Goal: Transaction & Acquisition: Obtain resource

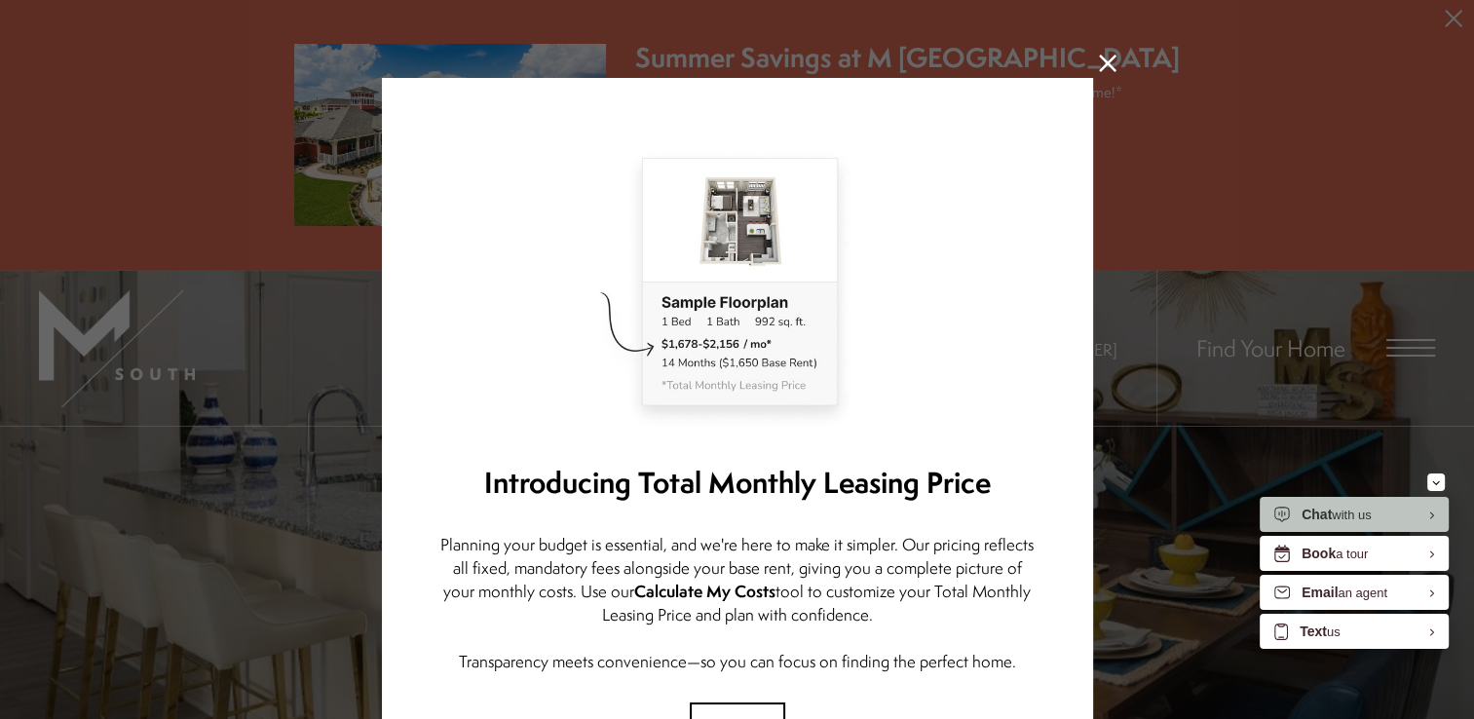
click at [1099, 67] on icon at bounding box center [1108, 64] width 18 height 18
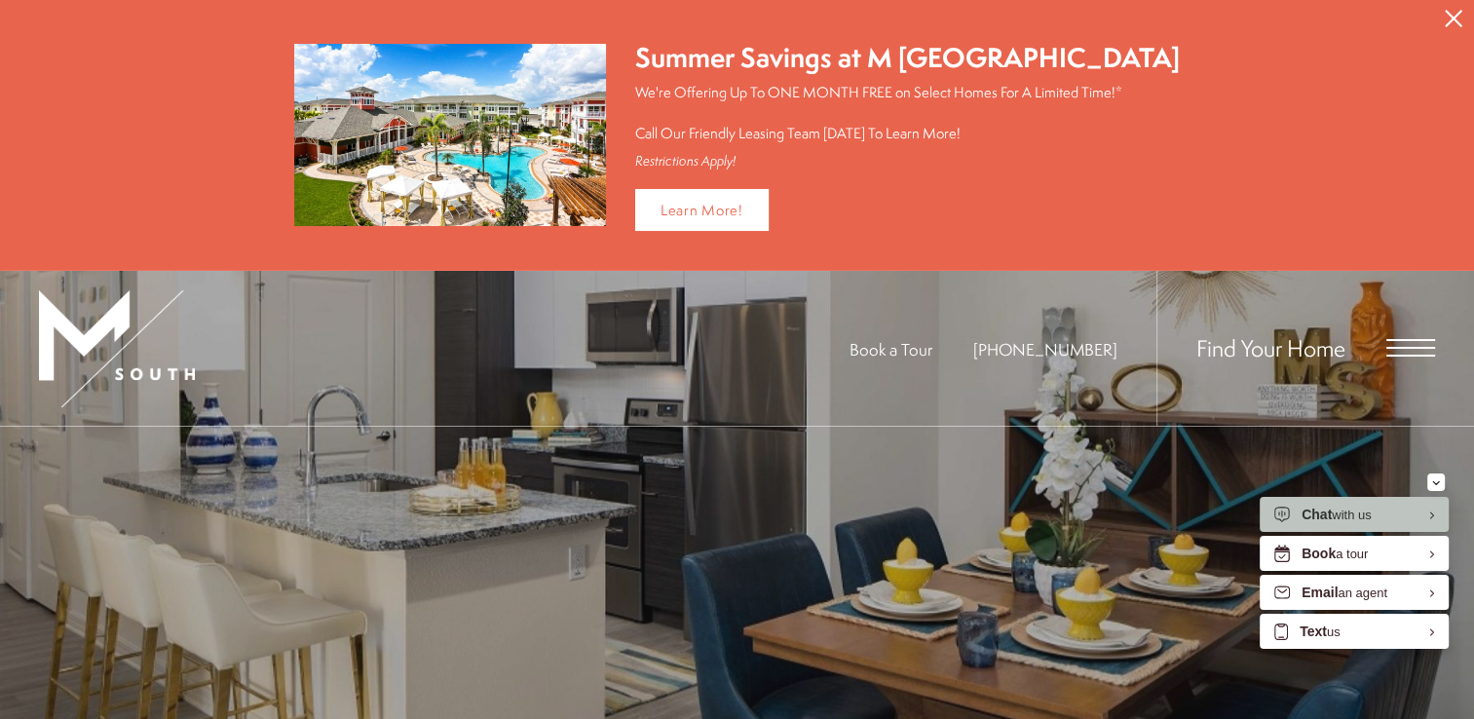
click at [1450, 11] on icon "Close Alert" at bounding box center [1454, 19] width 18 height 18
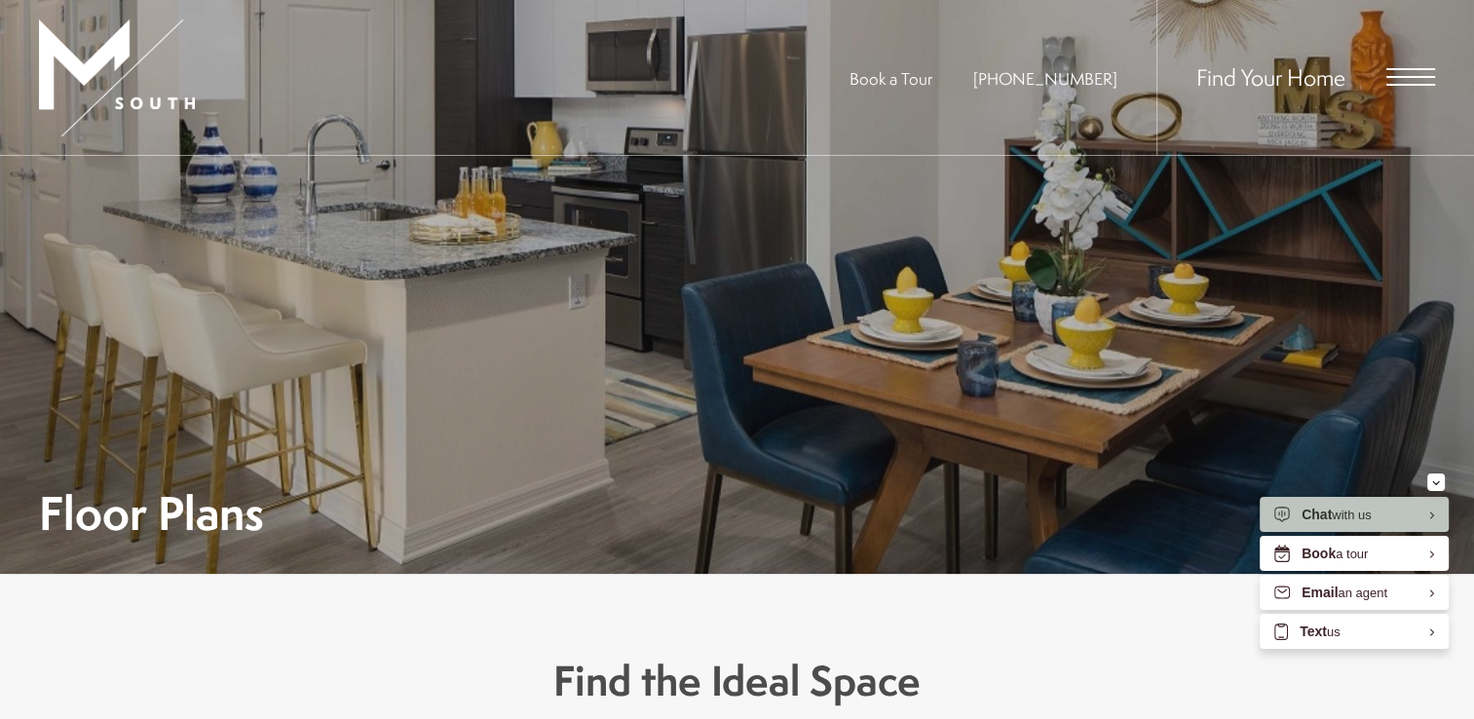
click at [1412, 75] on span "Open Menu" at bounding box center [1411, 77] width 49 height 18
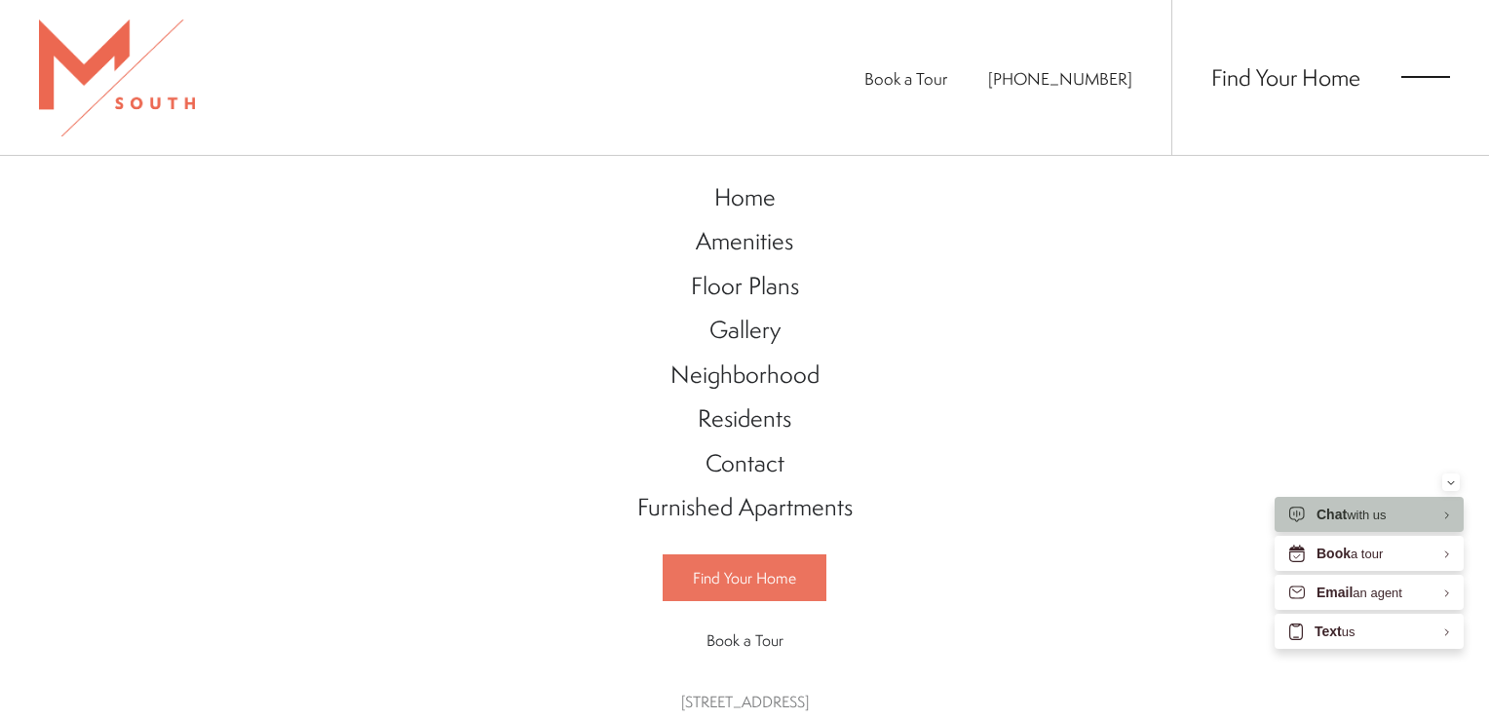
click at [696, 595] on link "Find Your Home" at bounding box center [745, 577] width 164 height 47
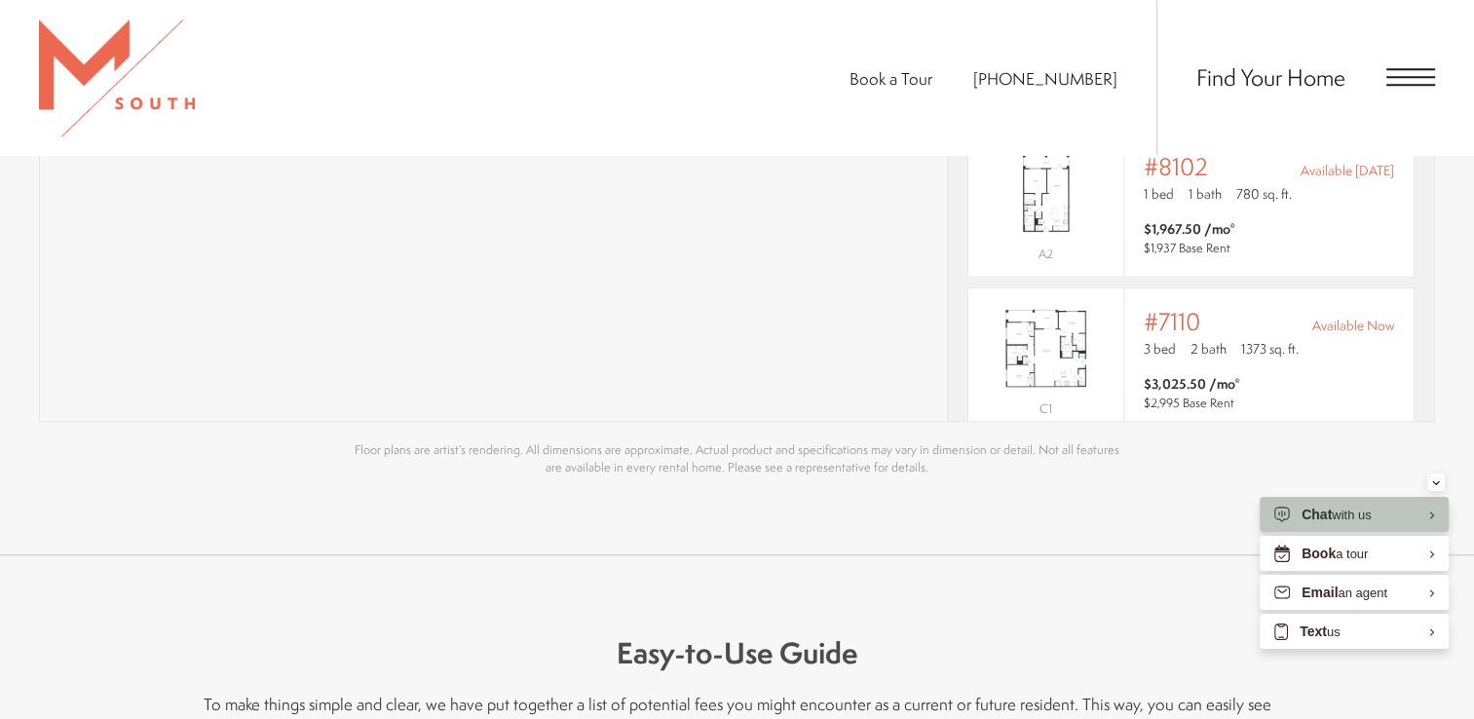
scroll to position [123, 0]
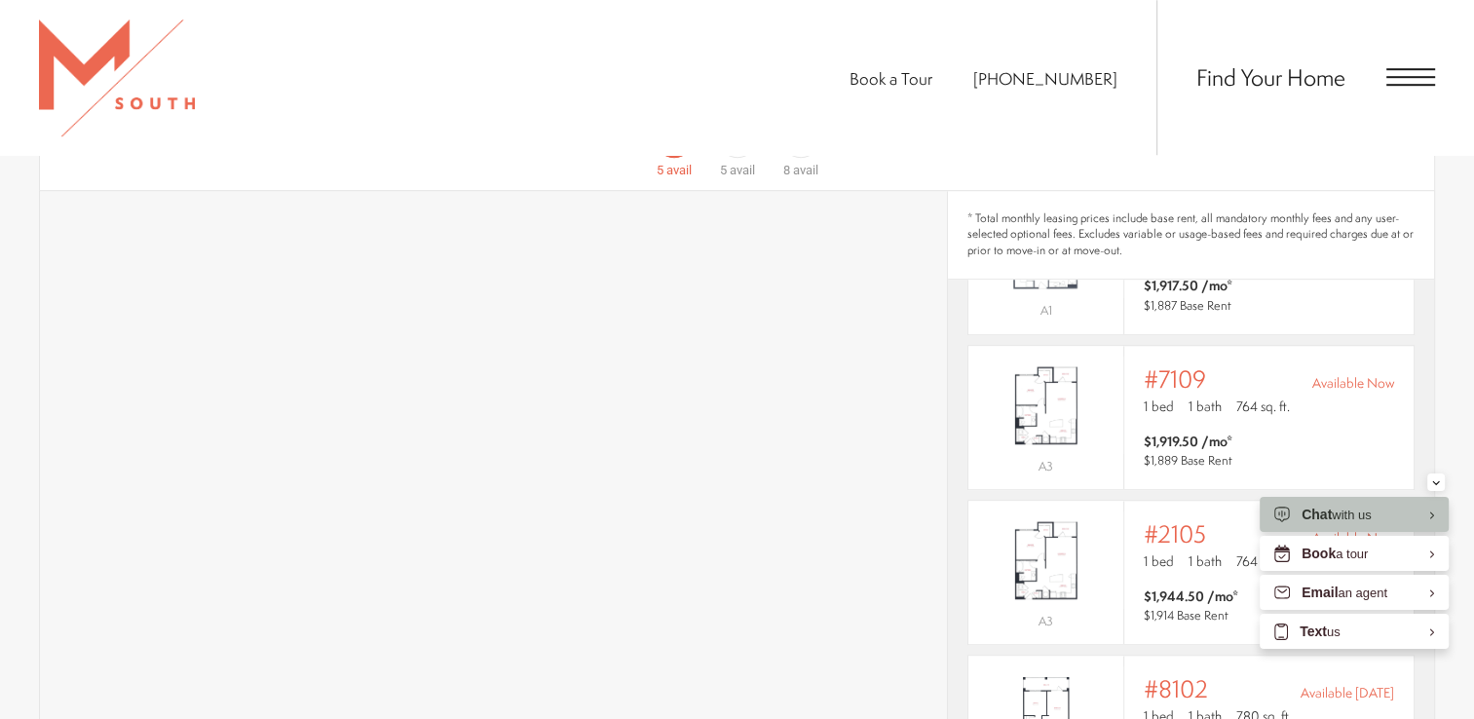
scroll to position [1364, 0]
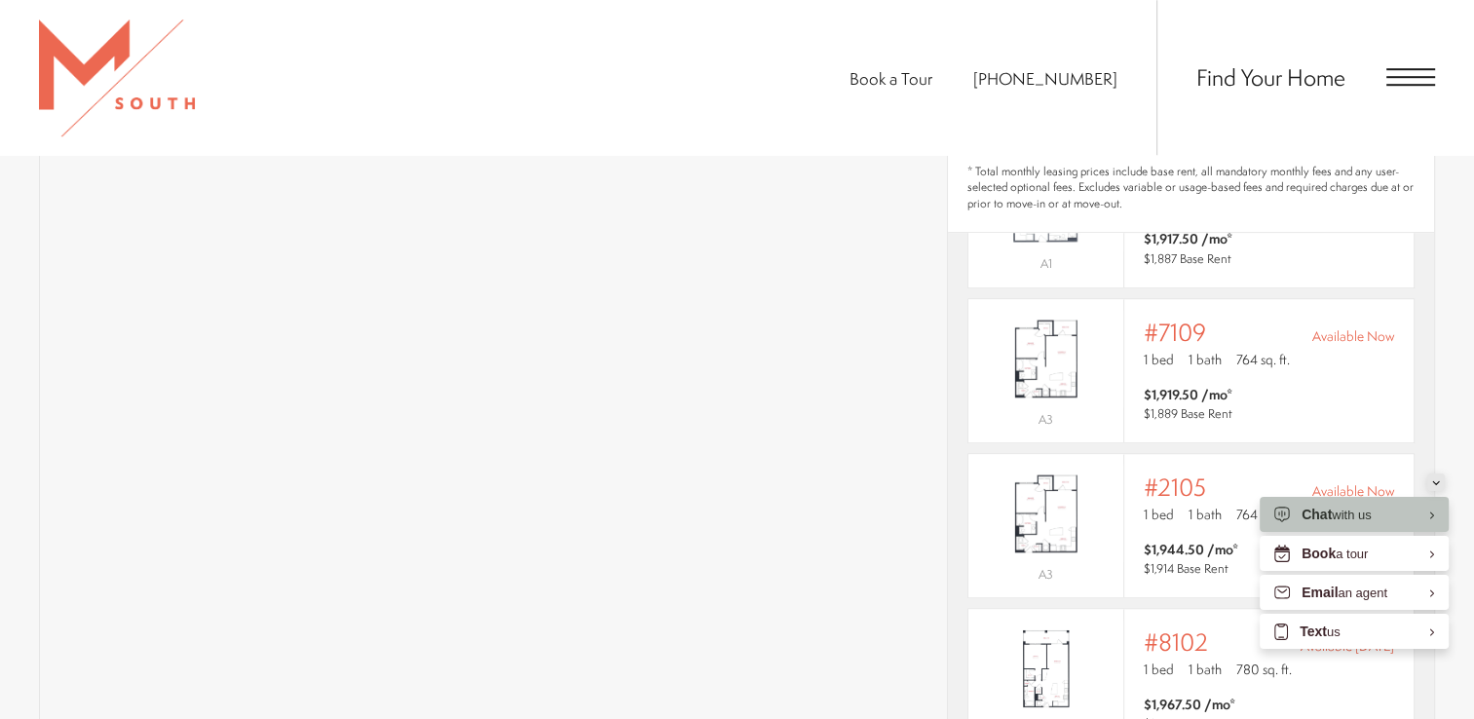
click at [1440, 487] on button "Minimize" at bounding box center [1436, 483] width 18 height 18
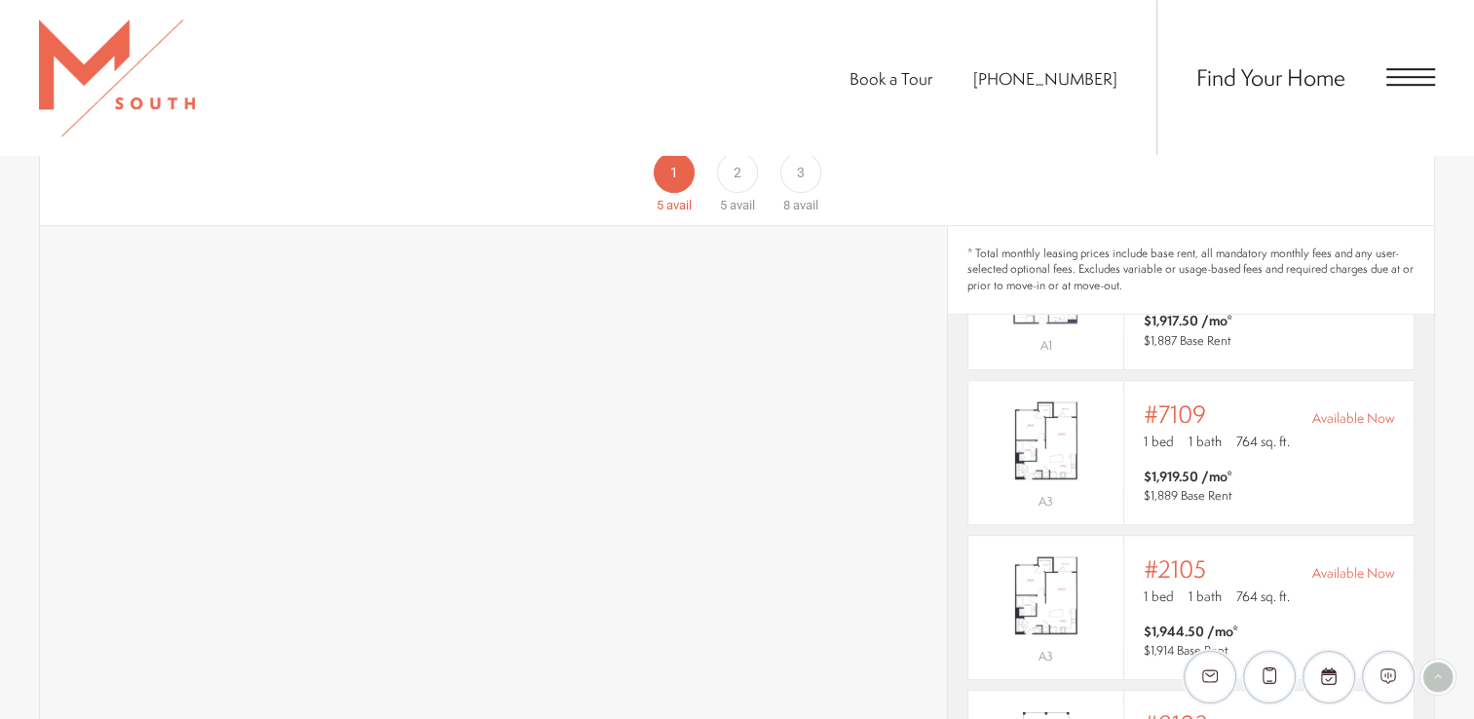
scroll to position [1200, 0]
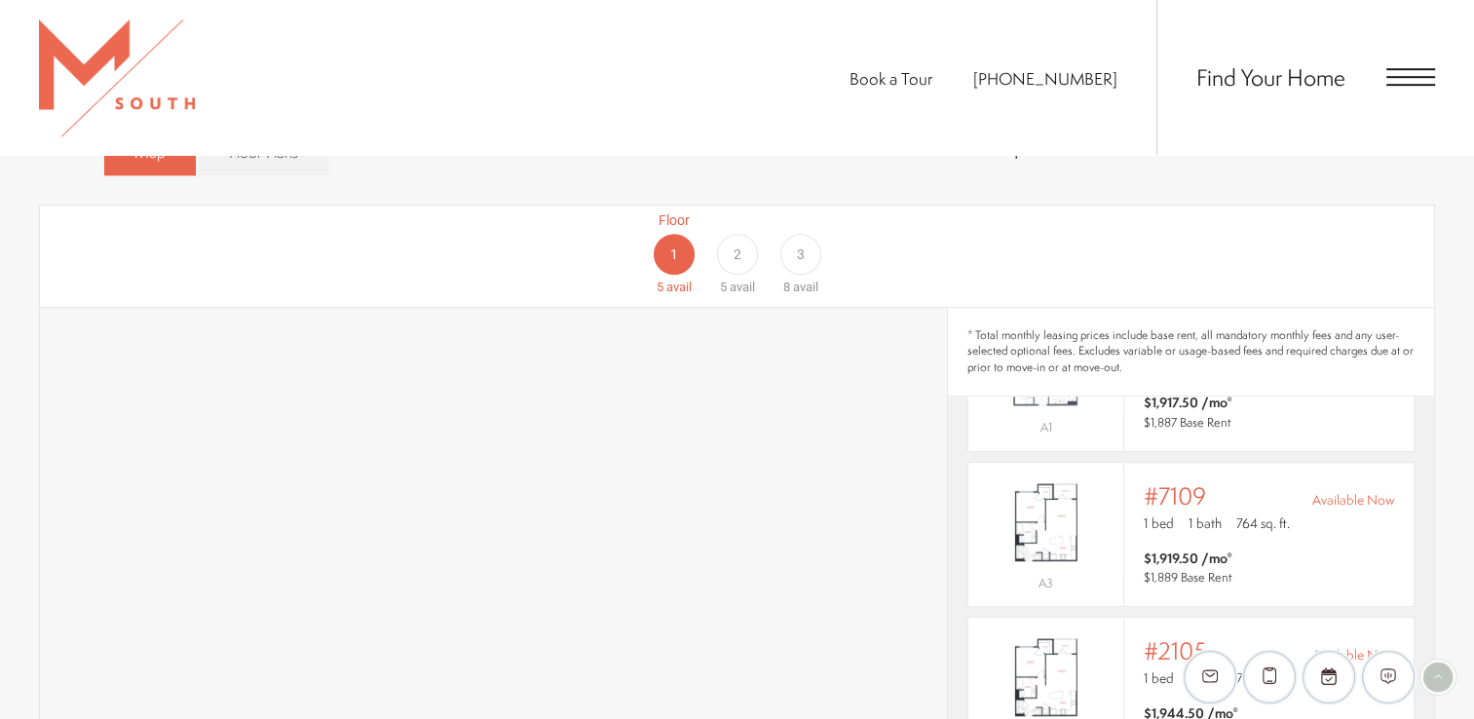
click at [744, 210] on div "Floor 2 5 avail" at bounding box center [736, 253] width 63 height 87
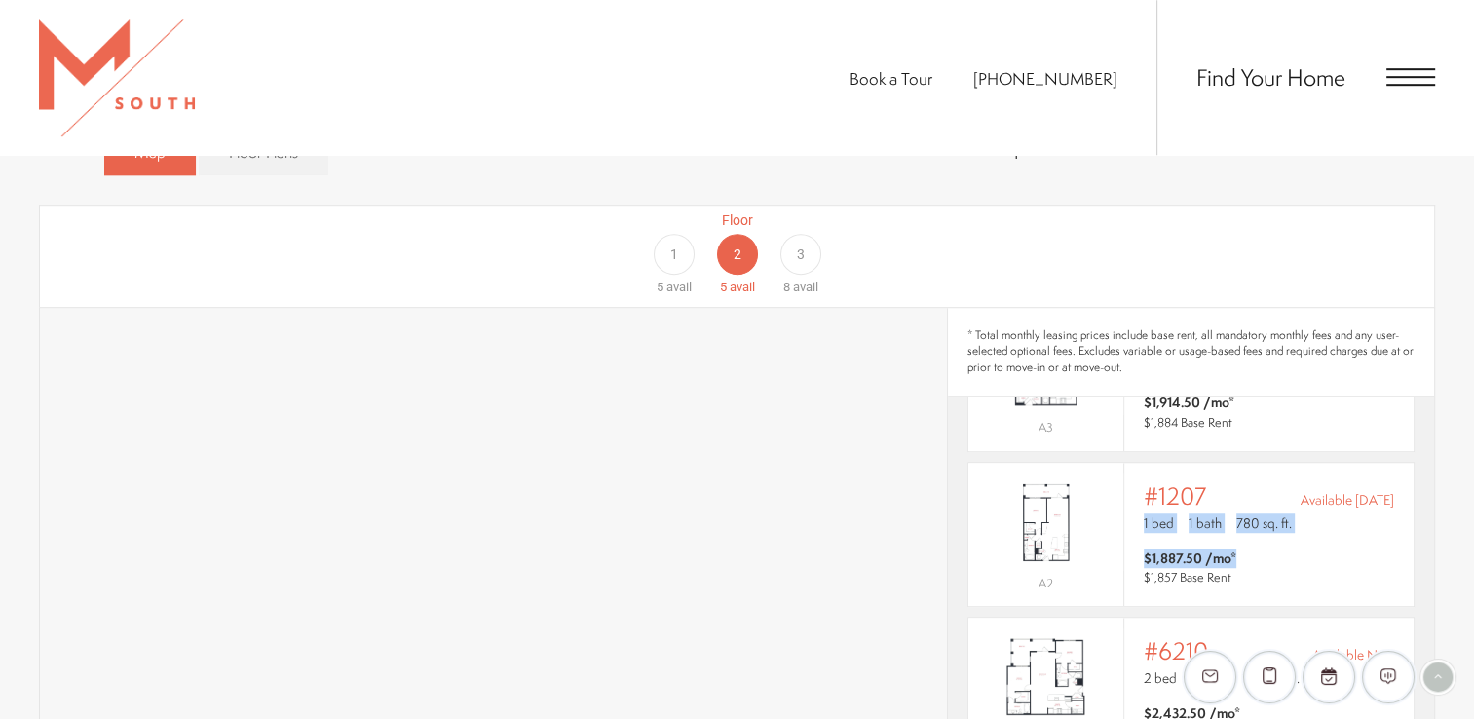
drag, startPoint x: 1438, startPoint y: 517, endPoint x: 1435, endPoint y: 420, distance: 97.5
click at [1435, 420] on section "Map Floor Plans Bedrooms 1 Bedroom 2 Bedroom 3 Bedroom" at bounding box center [737, 633] width 1474 height 1028
drag, startPoint x: 1435, startPoint y: 420, endPoint x: 1454, endPoint y: 496, distance: 78.2
click at [1454, 496] on section "Map Floor Plans Bedrooms 1 Bedroom 2 Bedroom 3 Bedroom" at bounding box center [737, 633] width 1474 height 1028
click at [1353, 549] on span "$1,887.50 /mo* $1,857 Base Rent" at bounding box center [1269, 568] width 250 height 39
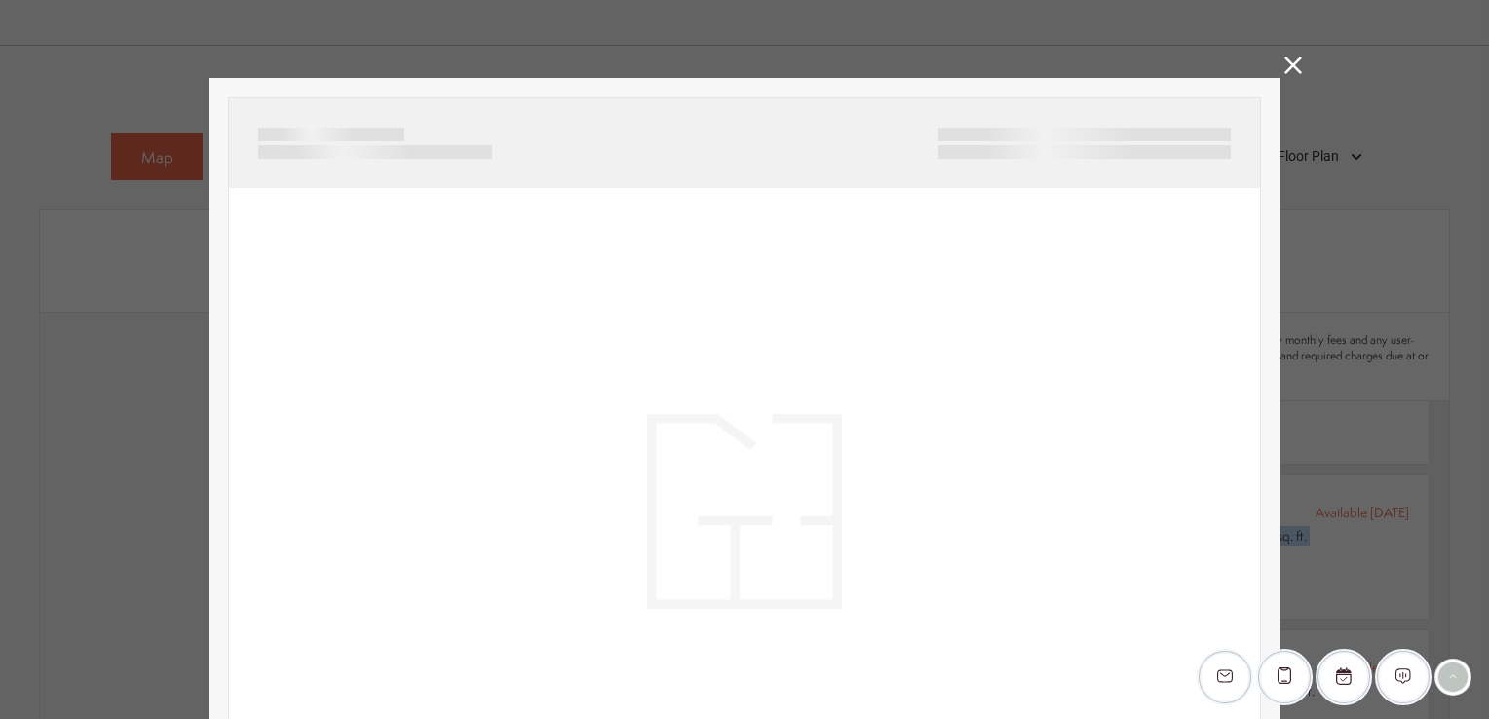
scroll to position [115, 0]
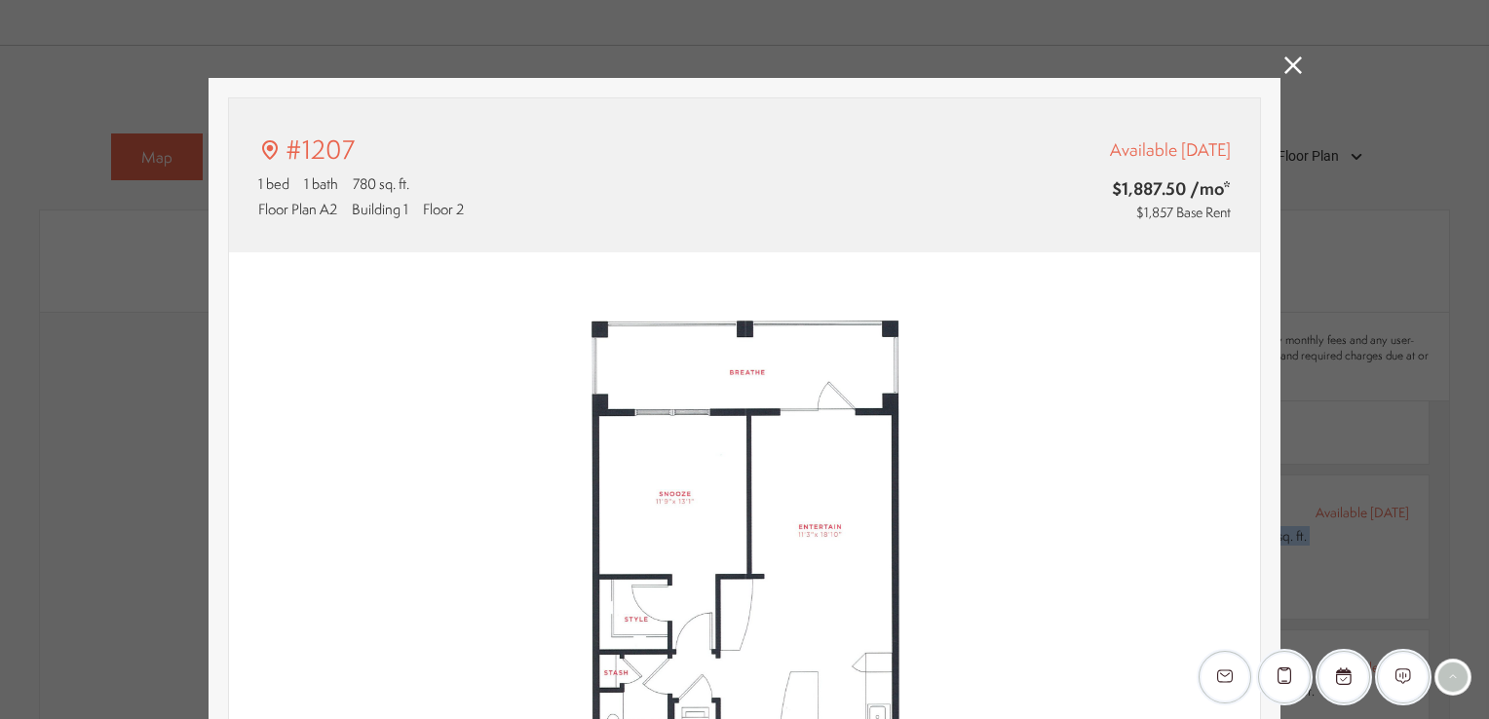
type input "**********"
click at [1291, 57] on icon at bounding box center [1293, 66] width 18 height 18
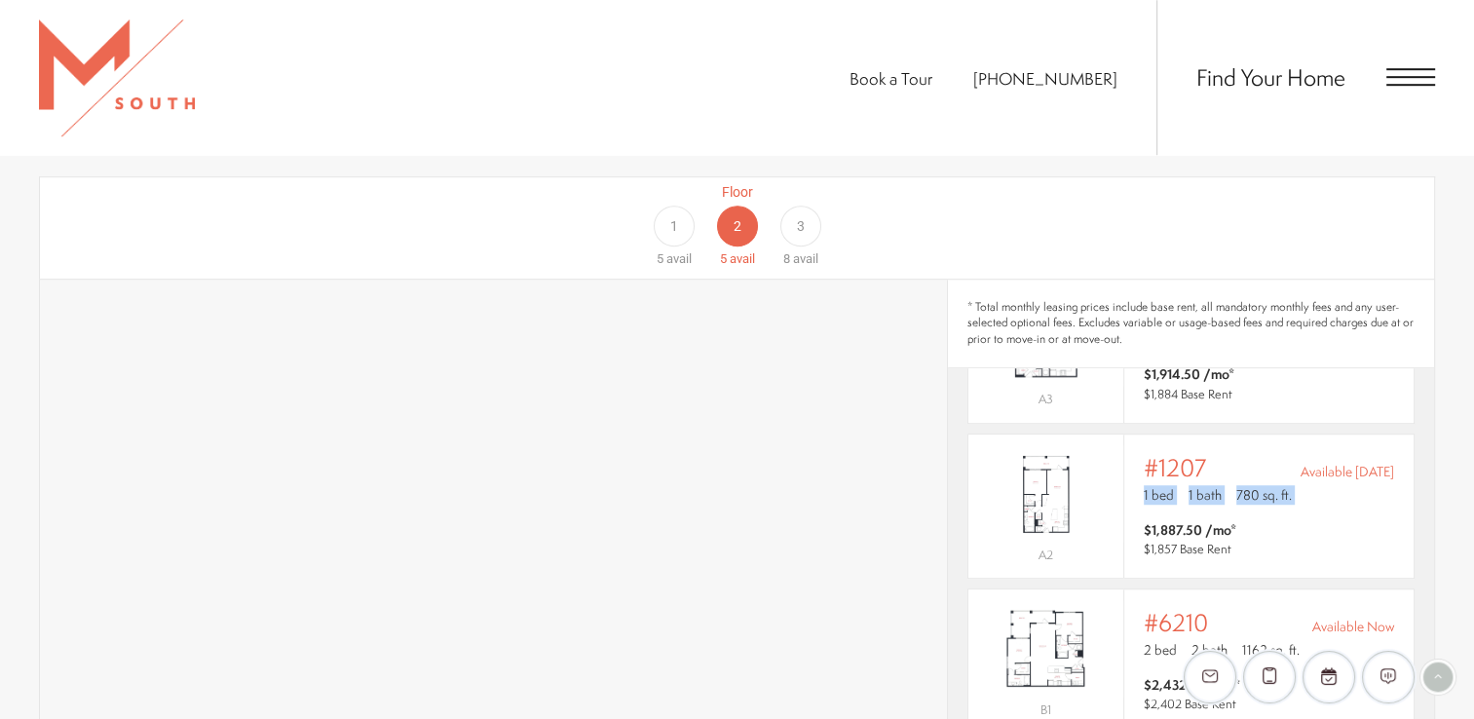
scroll to position [1235, 0]
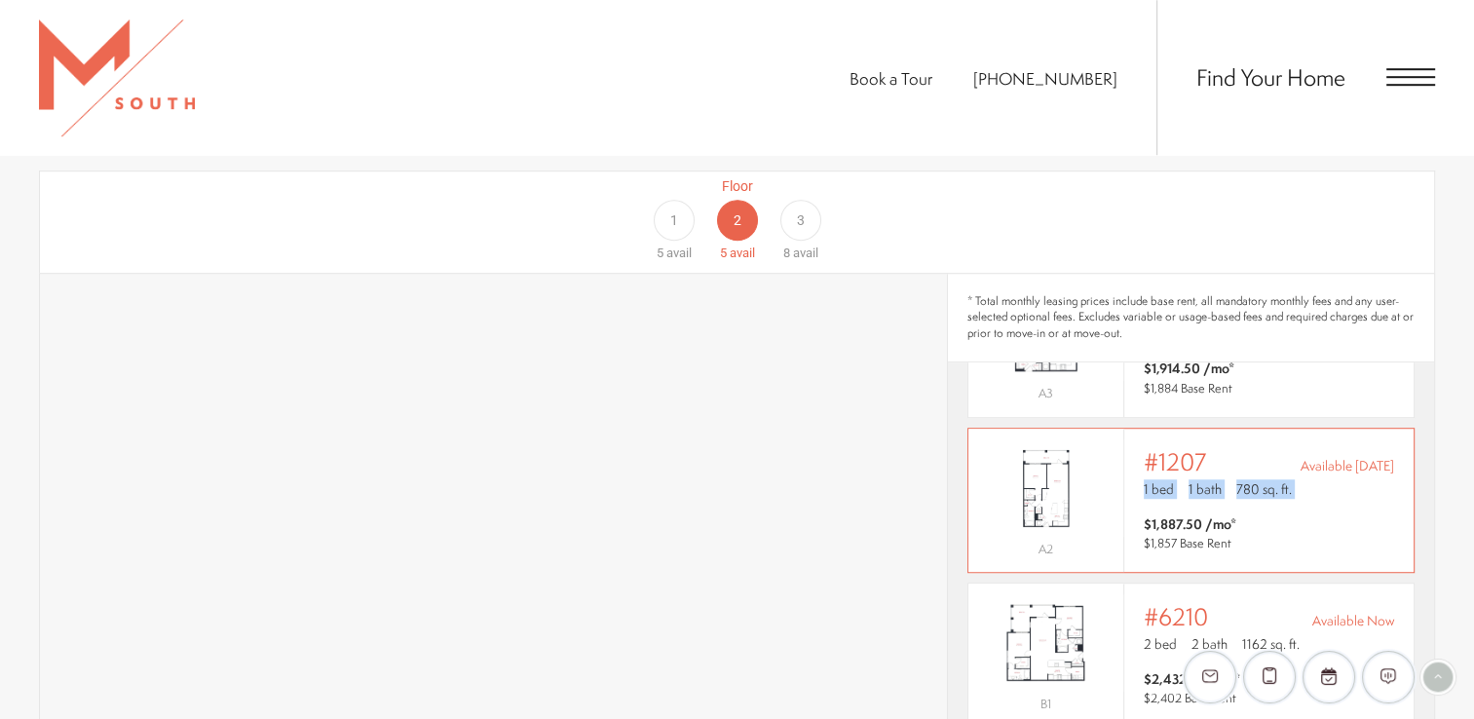
click at [1340, 514] on span "$1,887.50 /mo* $1,857 Base Rent" at bounding box center [1269, 533] width 250 height 39
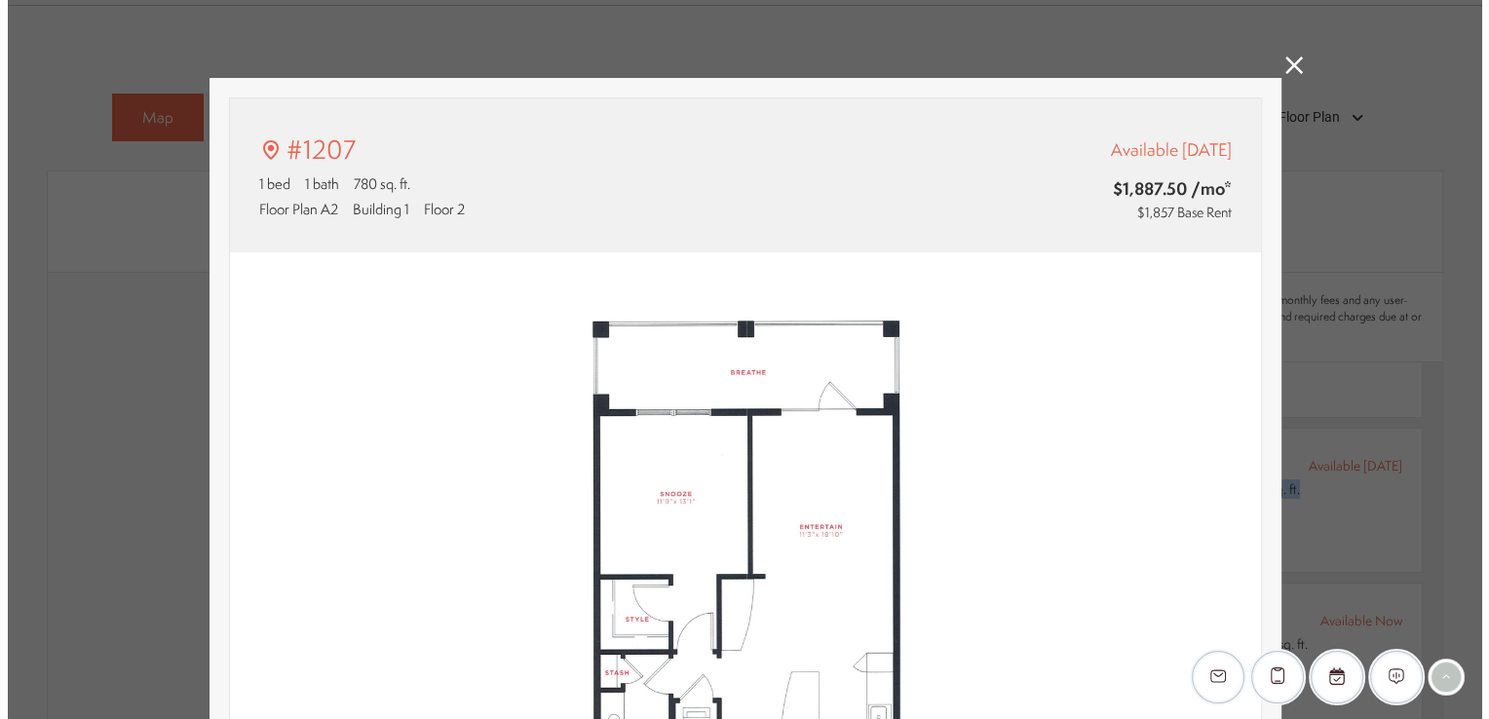
scroll to position [115, 0]
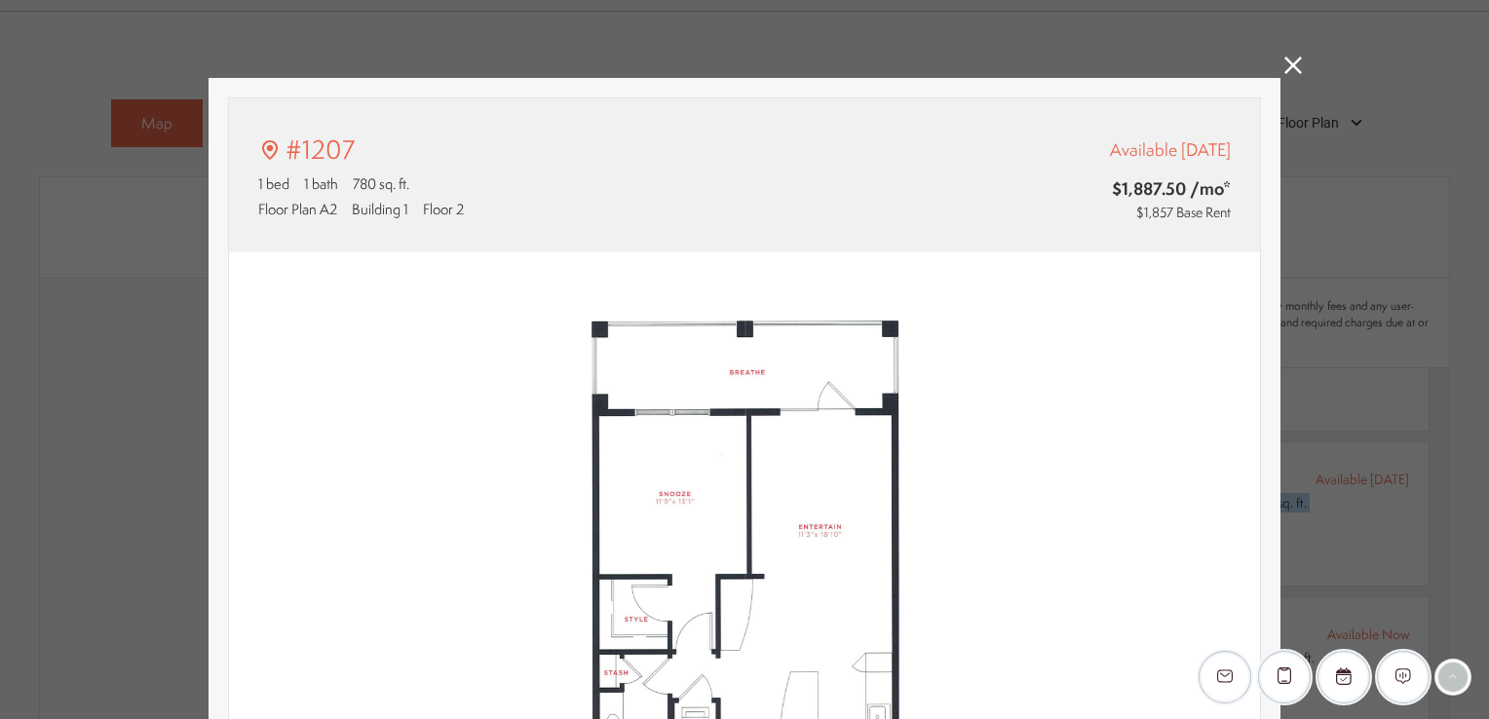
click at [1292, 58] on icon at bounding box center [1293, 66] width 18 height 18
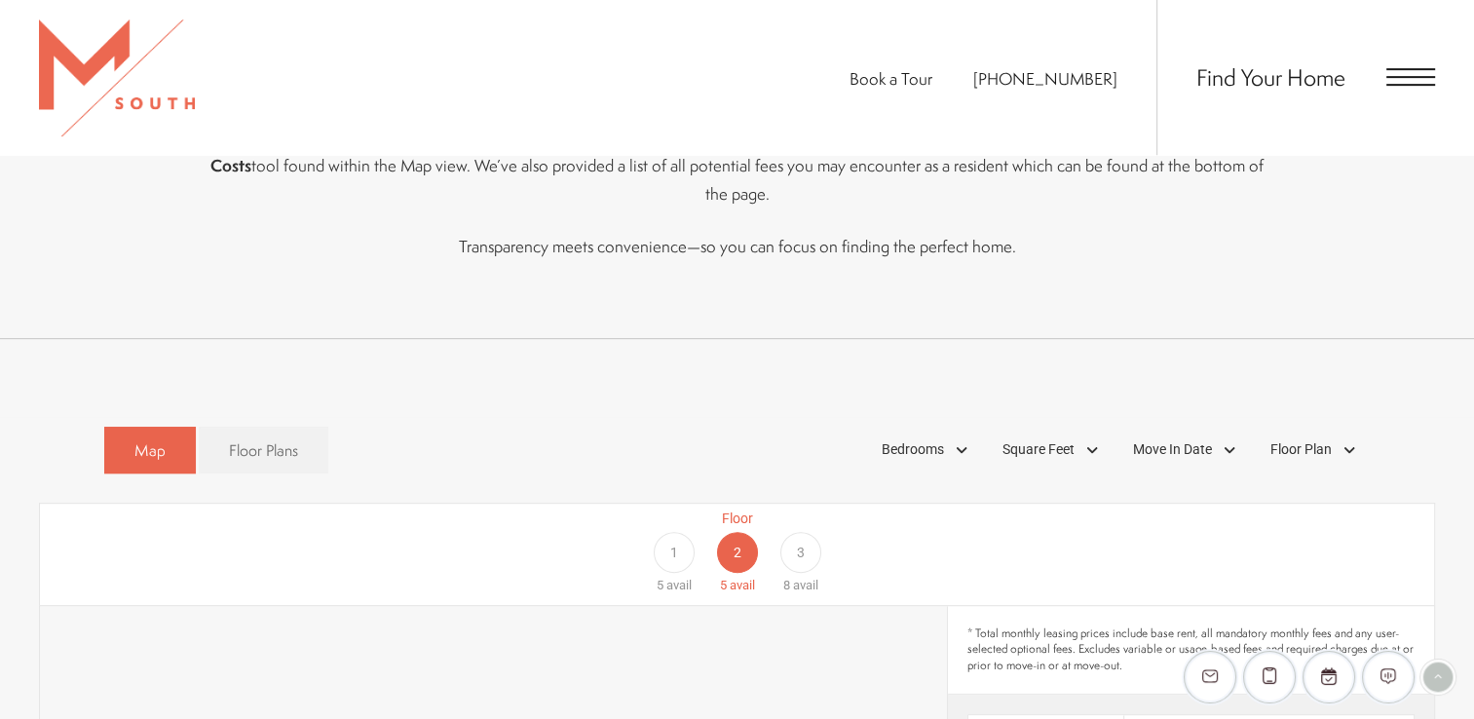
scroll to position [932, 0]
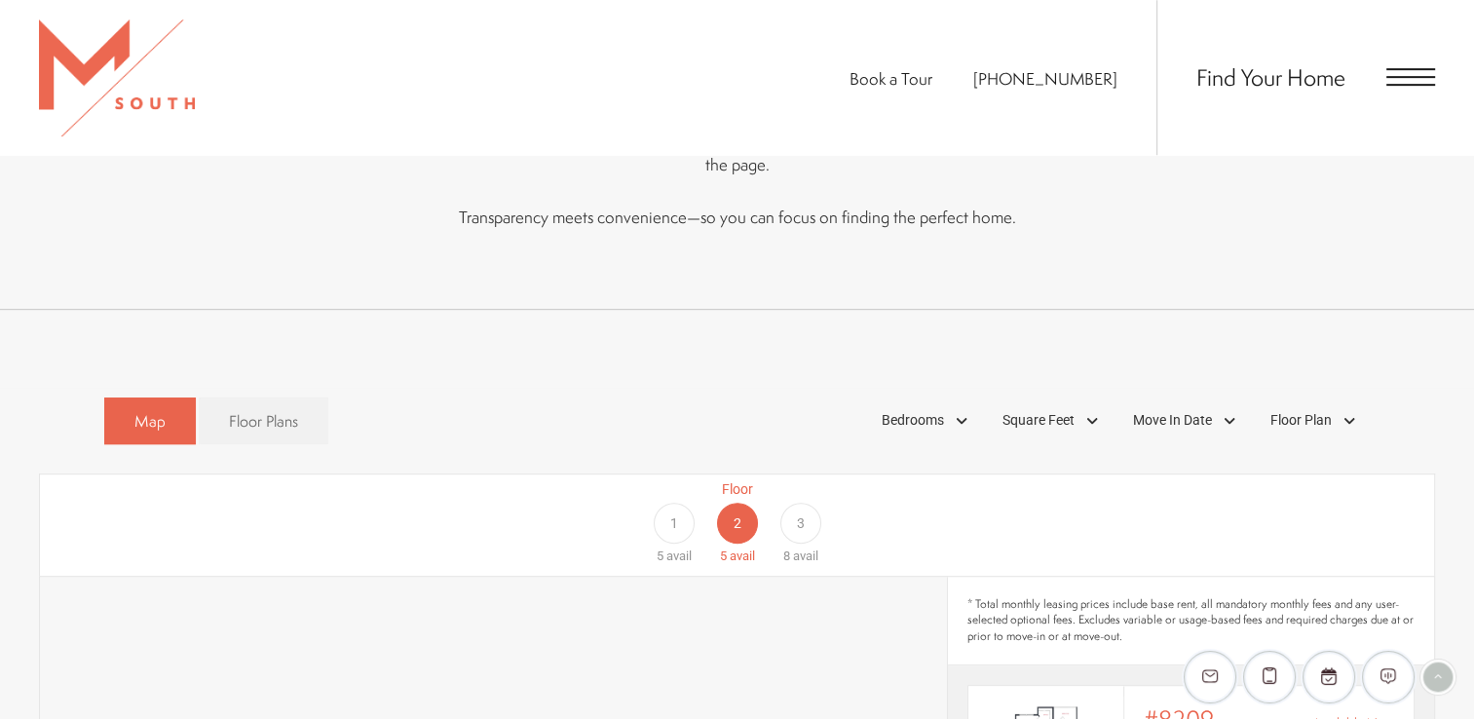
click at [800, 513] on span "3" at bounding box center [801, 523] width 8 height 20
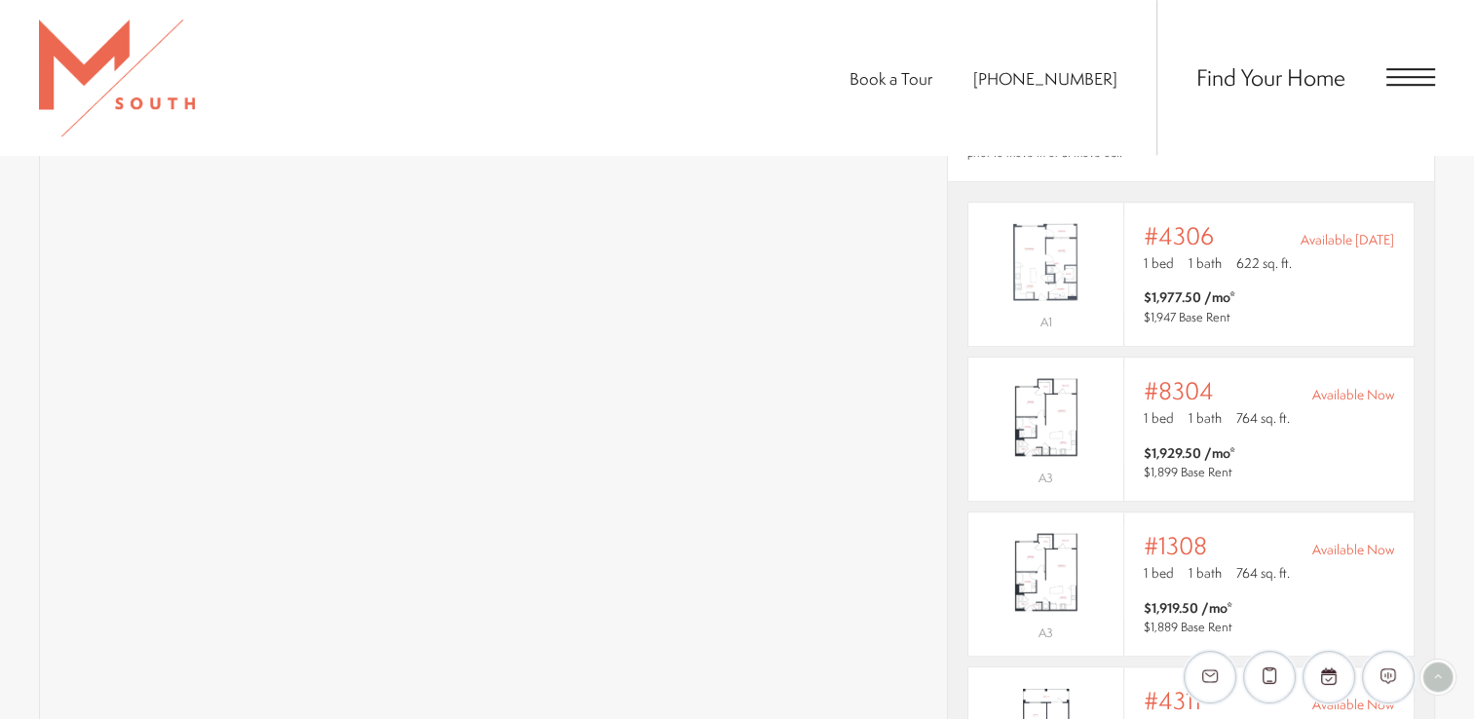
scroll to position [1426, 0]
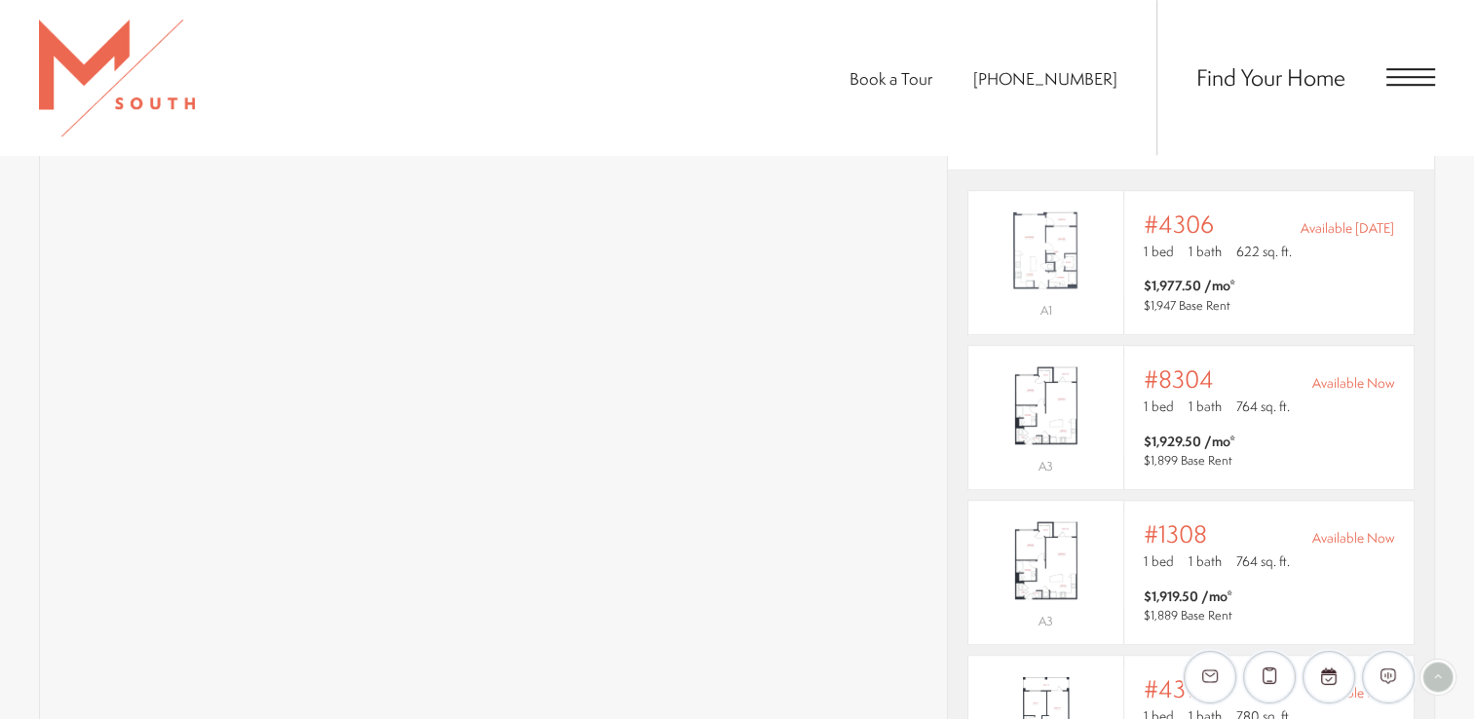
drag, startPoint x: 1481, startPoint y: 263, endPoint x: 1439, endPoint y: 226, distance: 55.9
click at [1439, 226] on section "Map Floor Plans Bedrooms 1 Bedroom 2 Bedroom 3 Bedroom" at bounding box center [737, 407] width 1474 height 1028
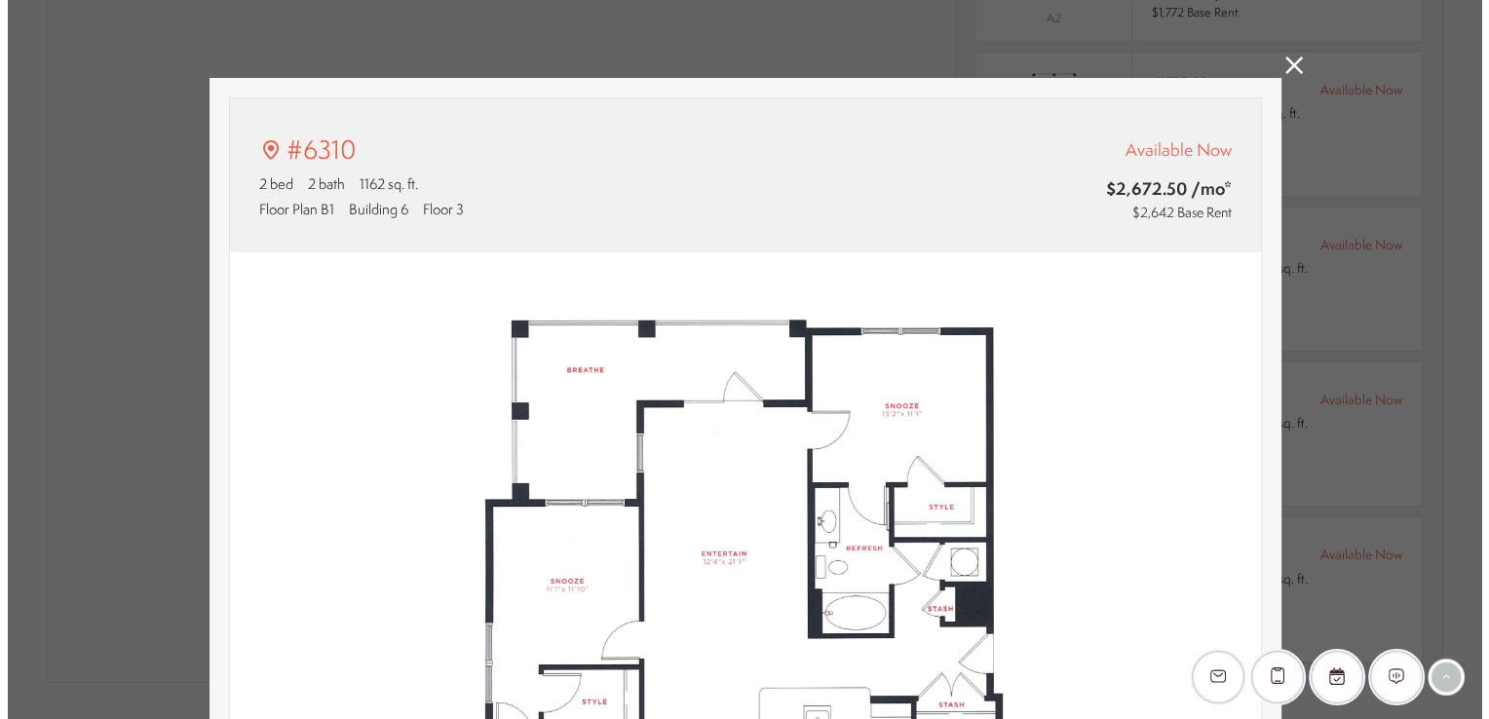
scroll to position [580, 0]
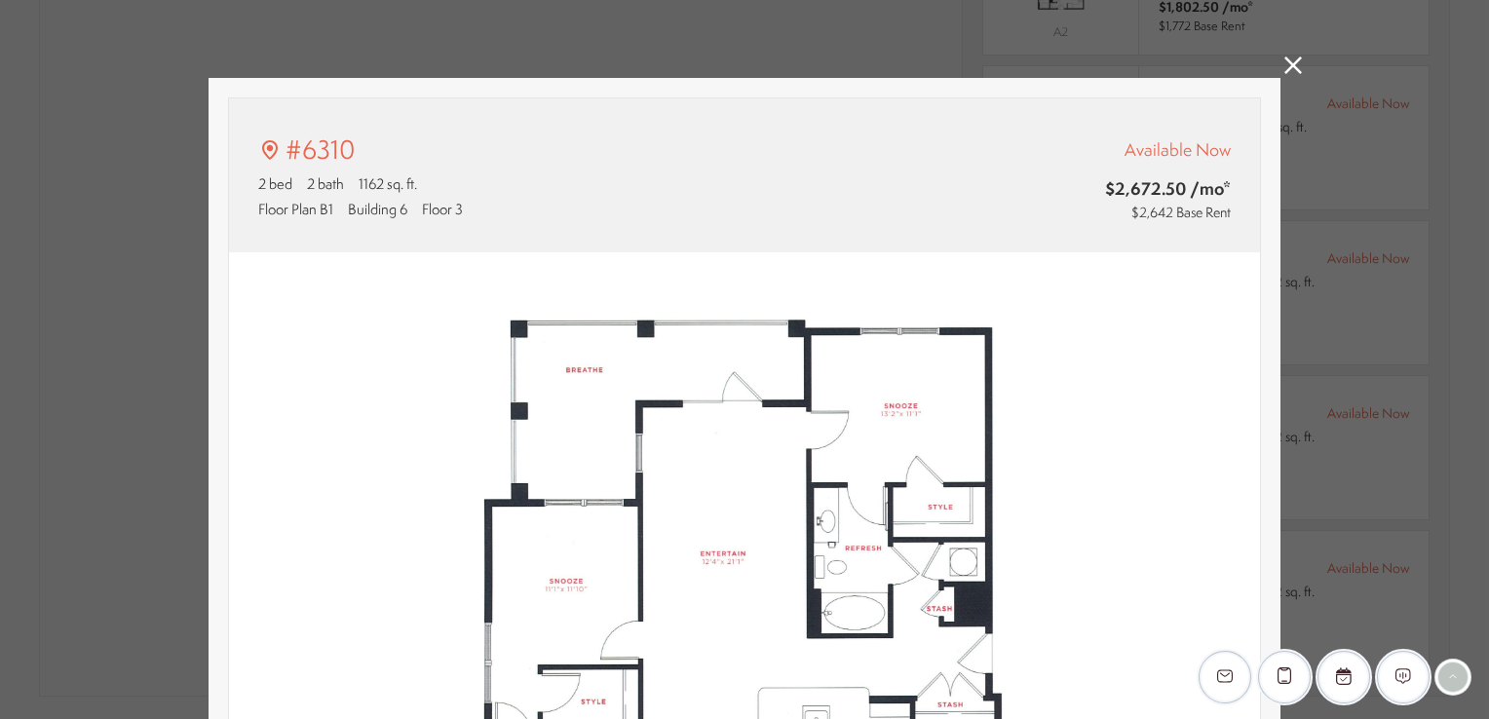
type input "**********"
click at [1286, 63] on icon at bounding box center [1293, 66] width 18 height 18
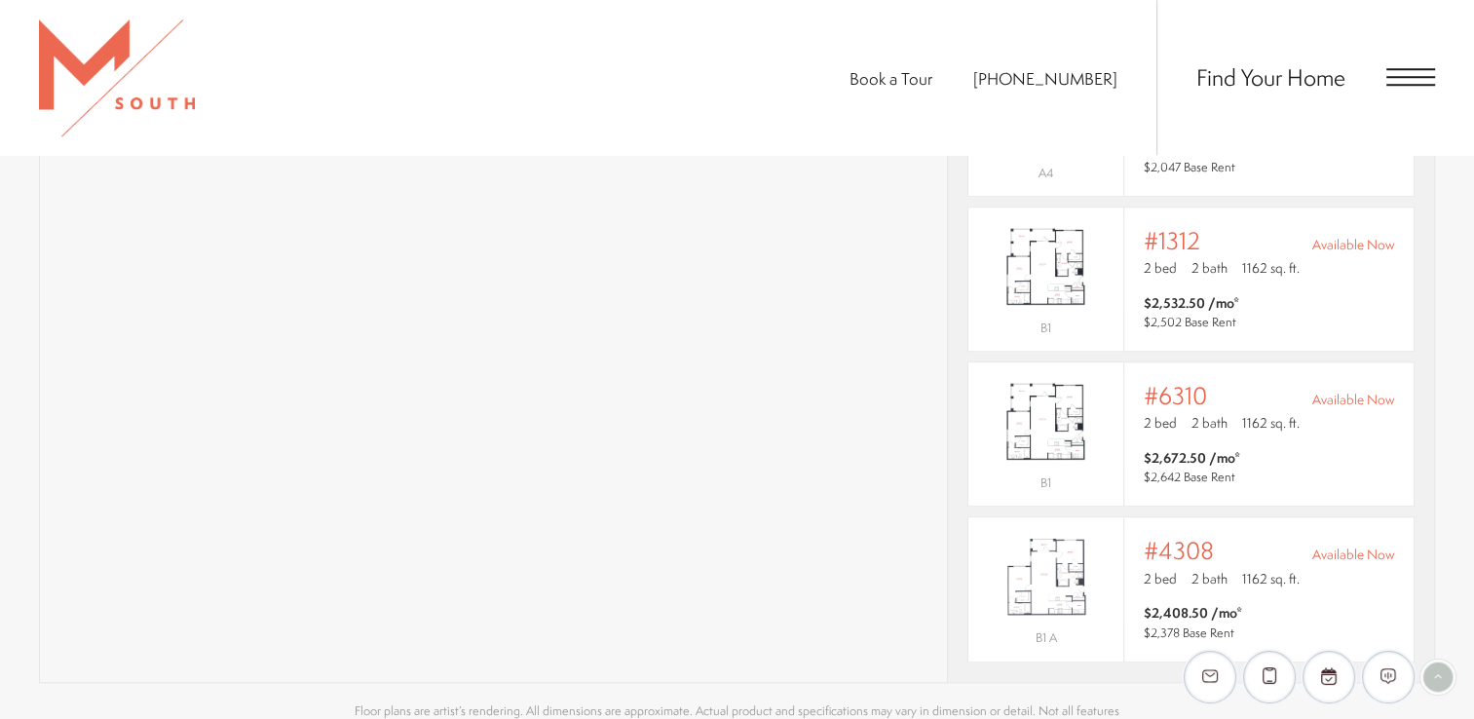
scroll to position [448, 0]
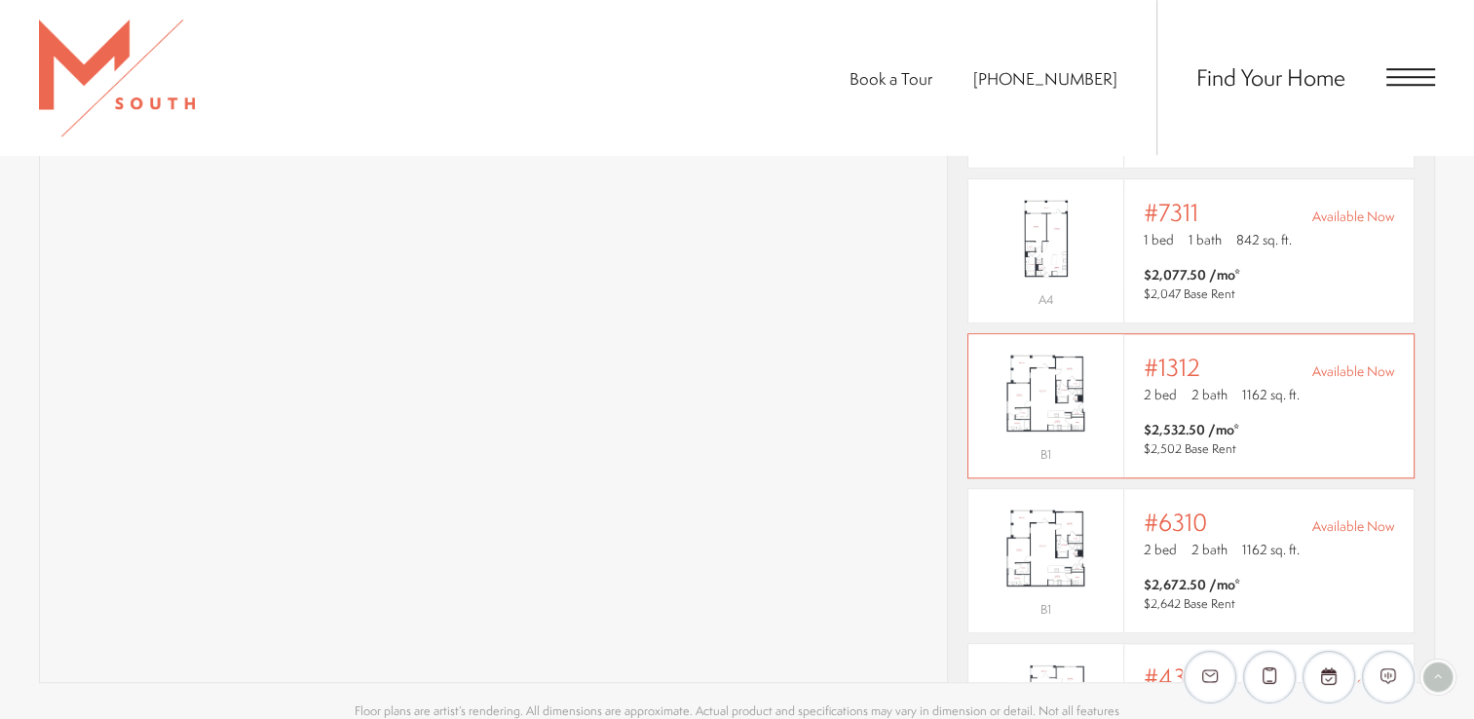
click at [1177, 385] on p "2 bed 2 bath 1162 sq. ft." at bounding box center [1269, 394] width 250 height 19
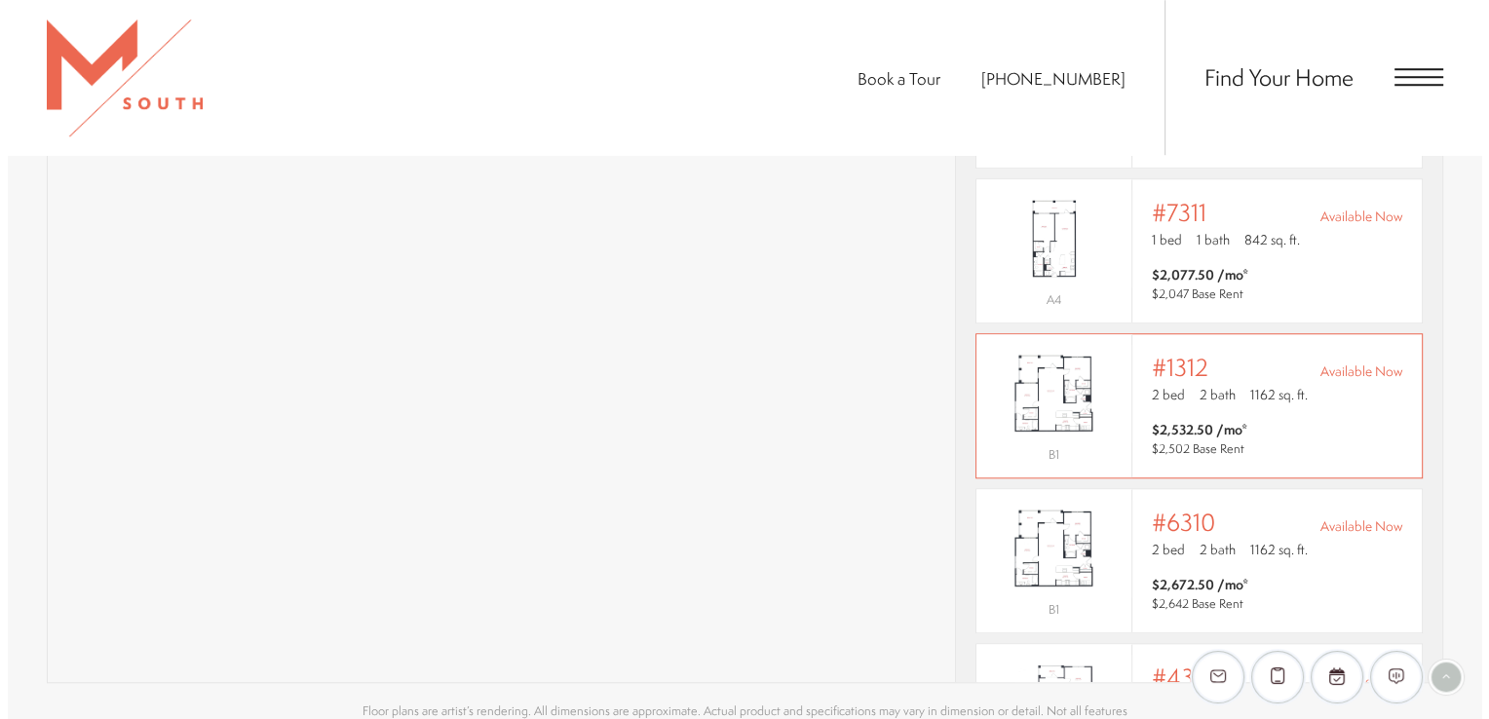
scroll to position [0, 0]
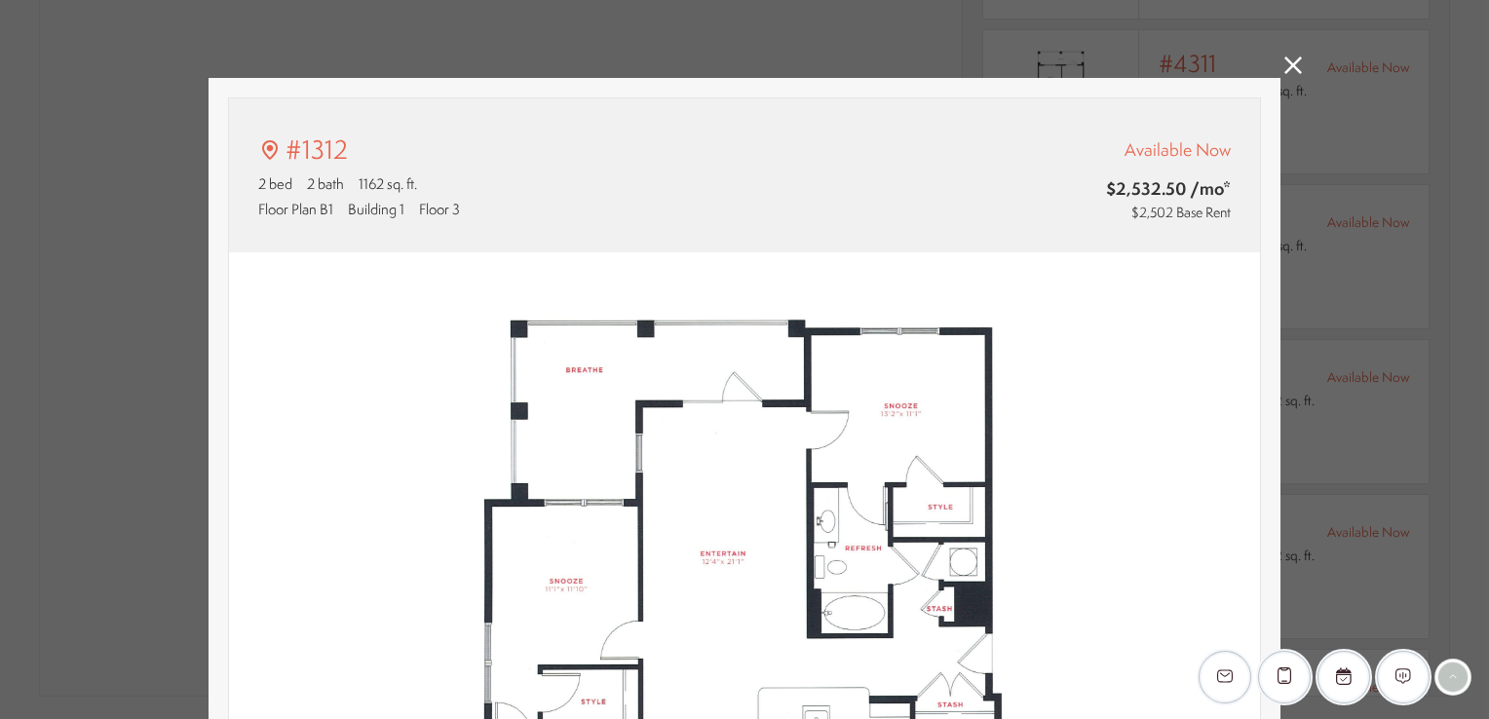
type input "**********"
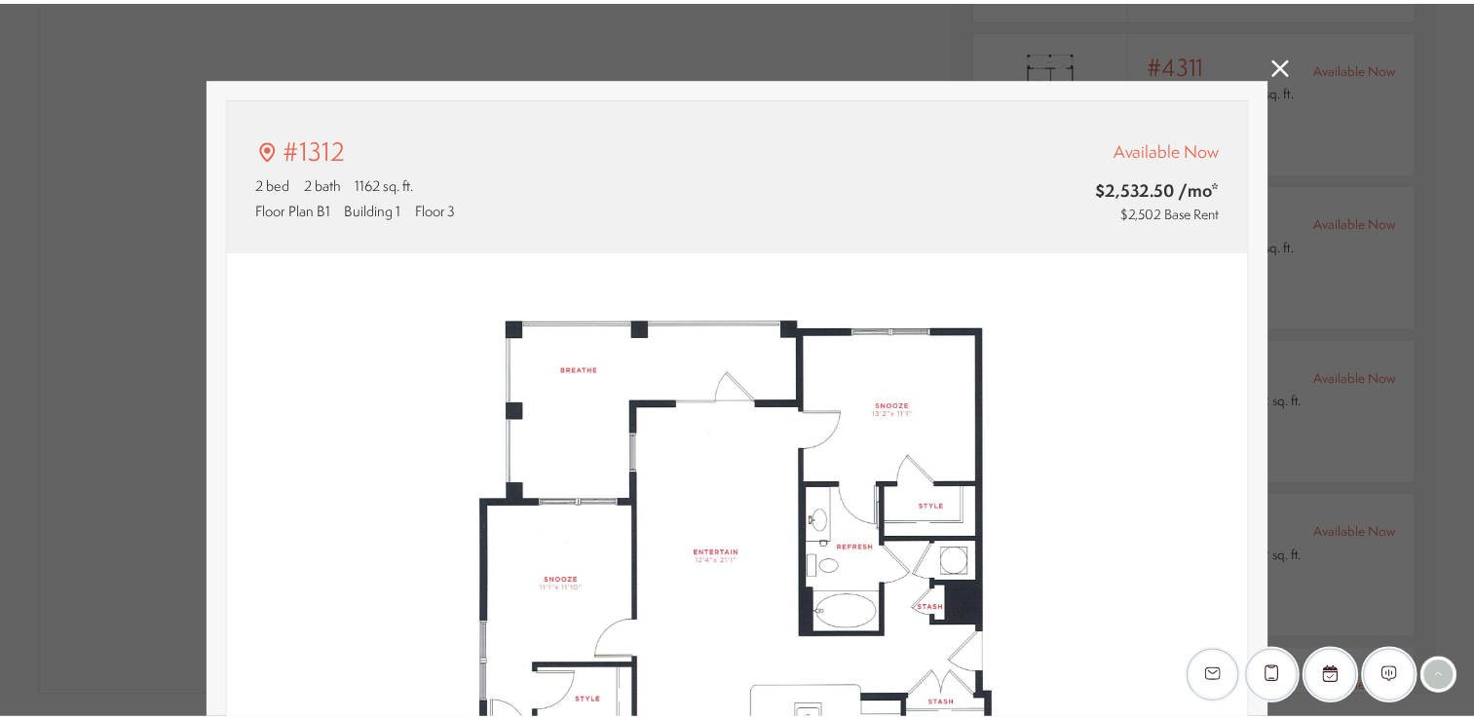
scroll to position [1610, 0]
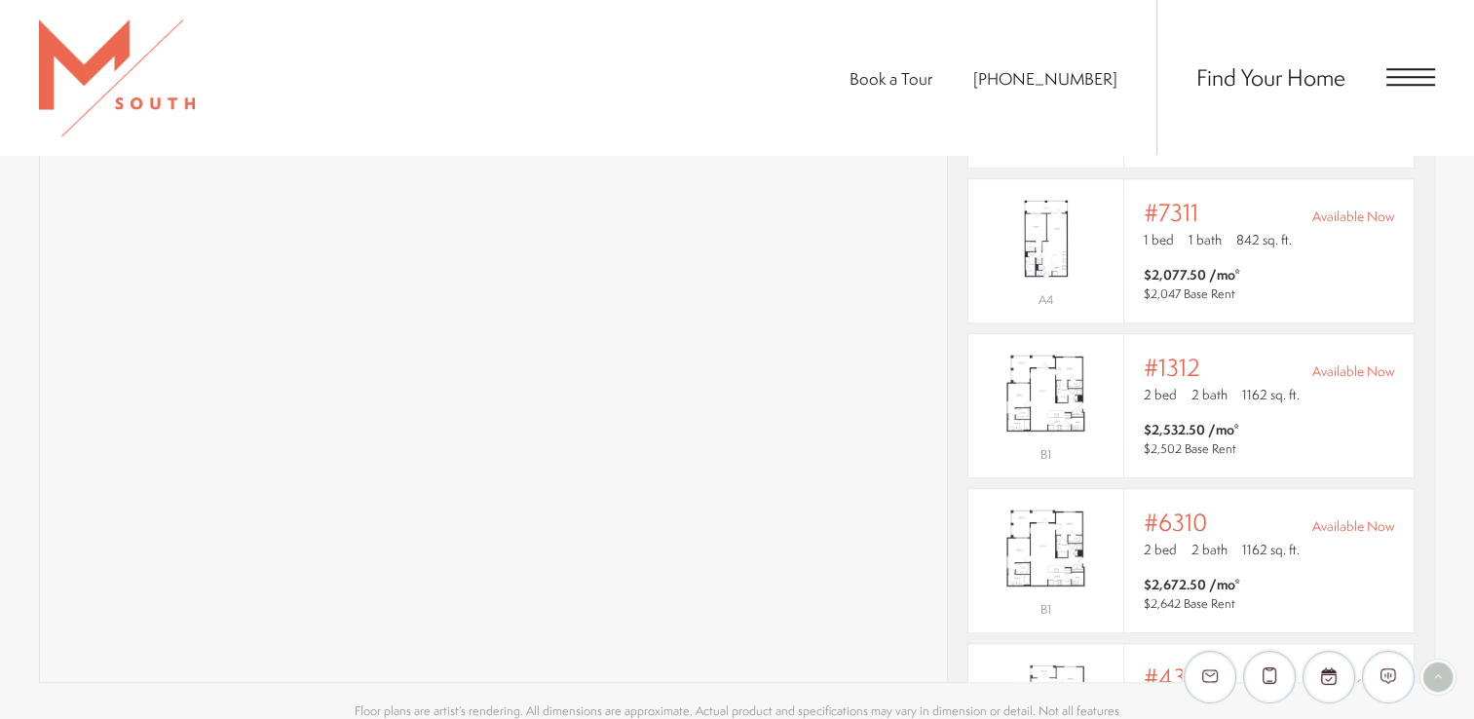
drag, startPoint x: 1482, startPoint y: 199, endPoint x: 1489, endPoint y: 288, distance: 89.9
click at [1234, 385] on p "2 bed 2 bath 1162 sq. ft." at bounding box center [1269, 394] width 250 height 19
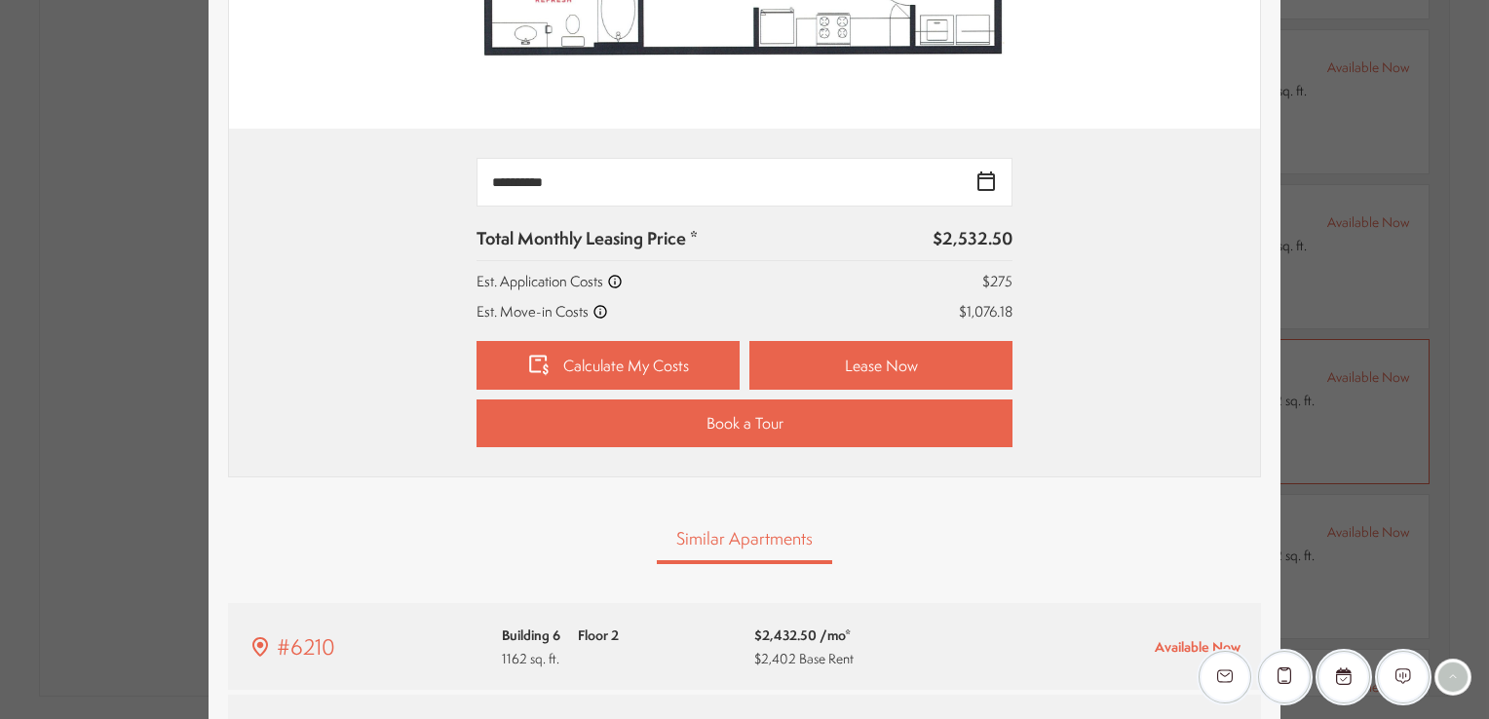
scroll to position [772, 0]
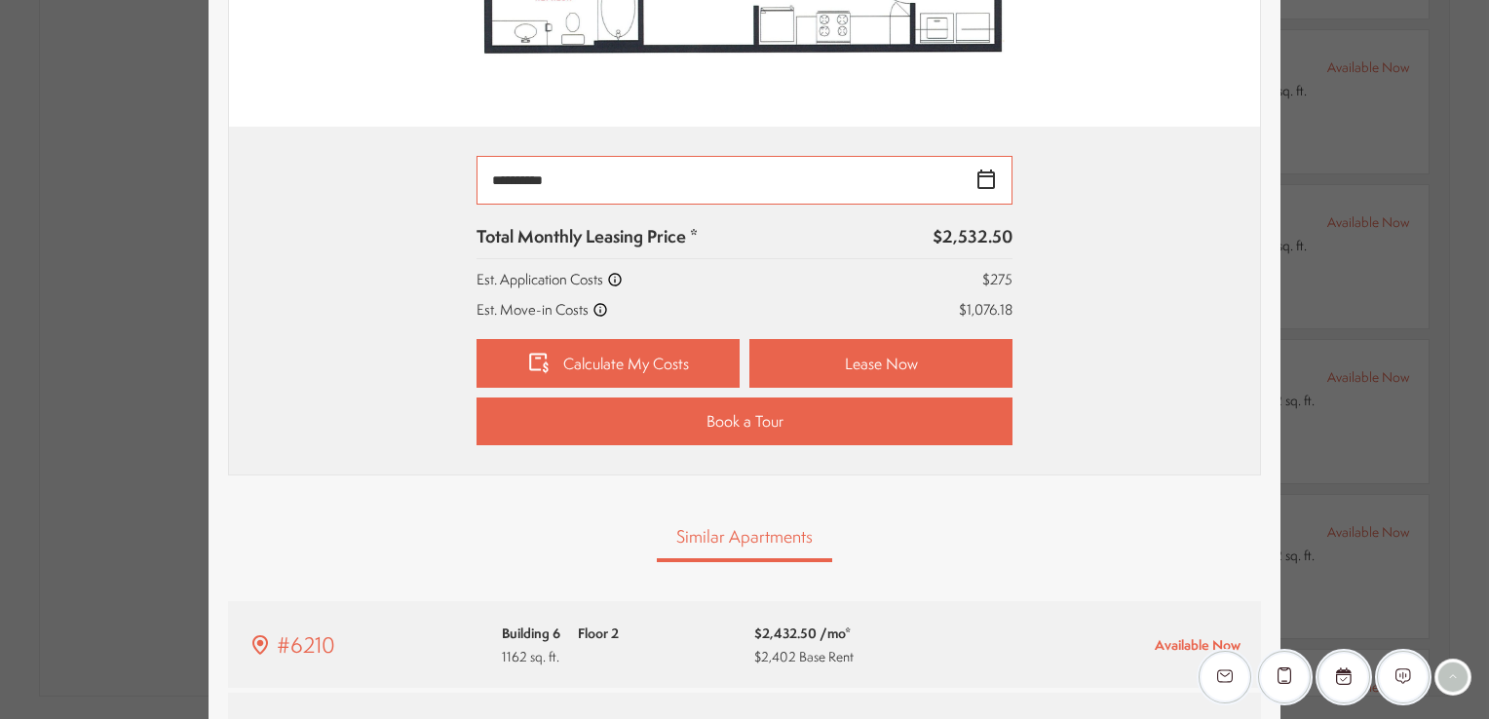
click at [974, 180] on input "**********" at bounding box center [744, 180] width 536 height 49
click at [1108, 470] on div "**********" at bounding box center [744, 301] width 1031 height 348
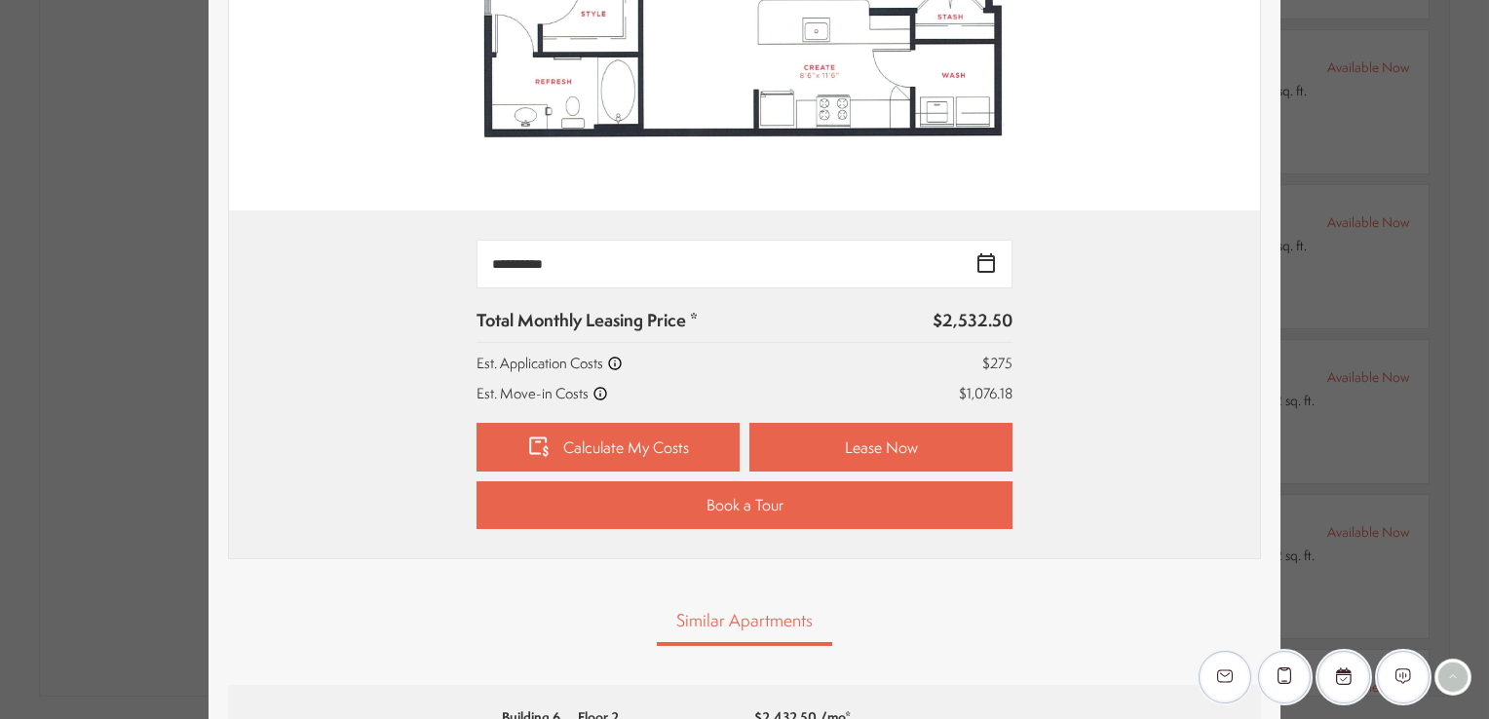
scroll to position [690, 0]
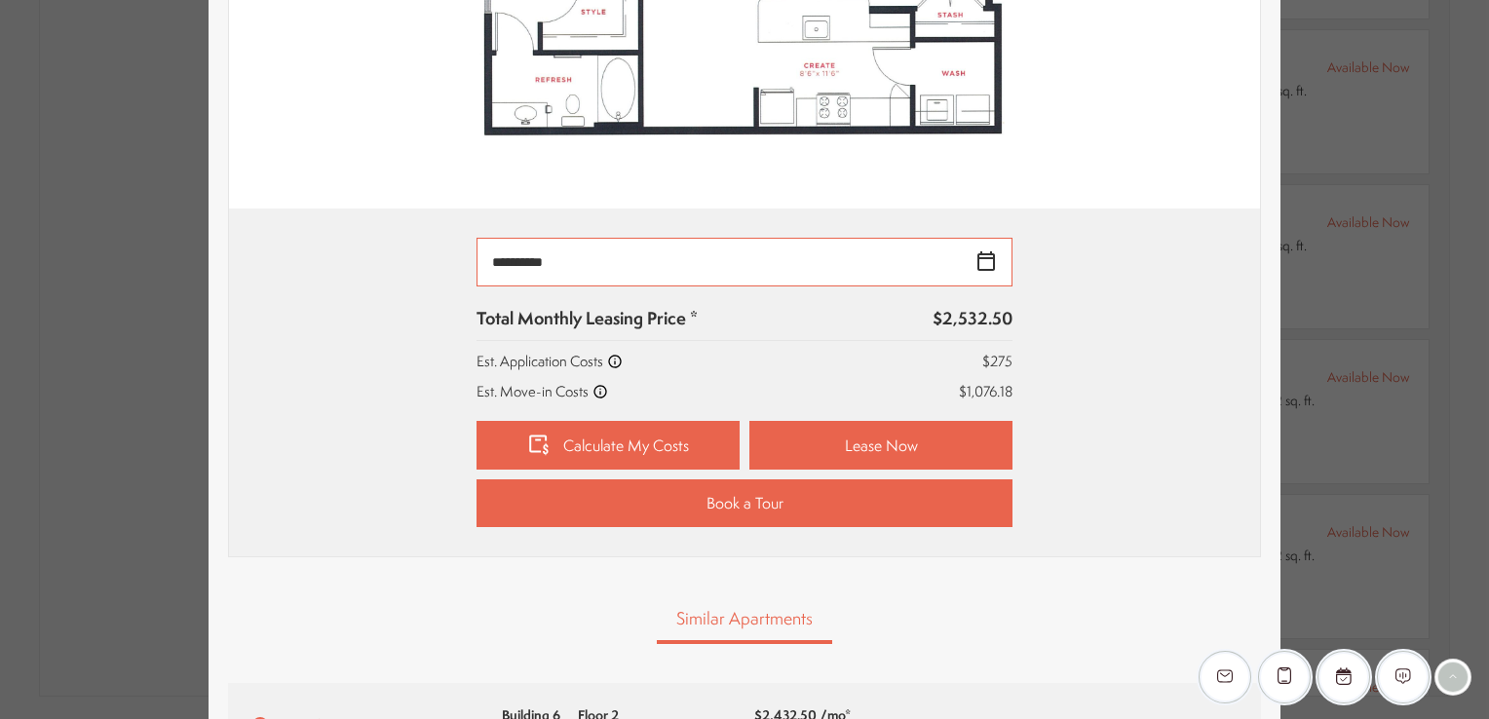
click at [959, 257] on input "**********" at bounding box center [744, 262] width 536 height 49
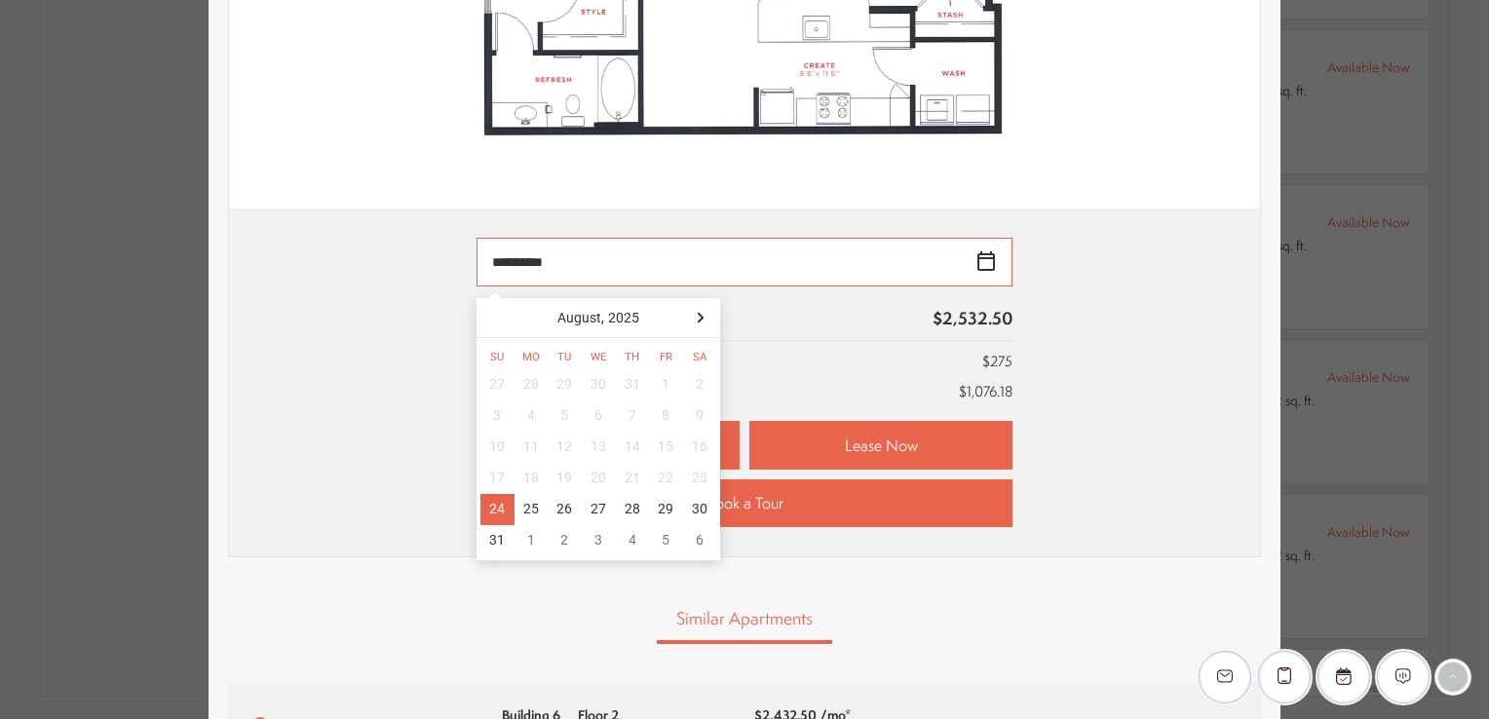
click at [526, 503] on div "25" at bounding box center [531, 509] width 34 height 31
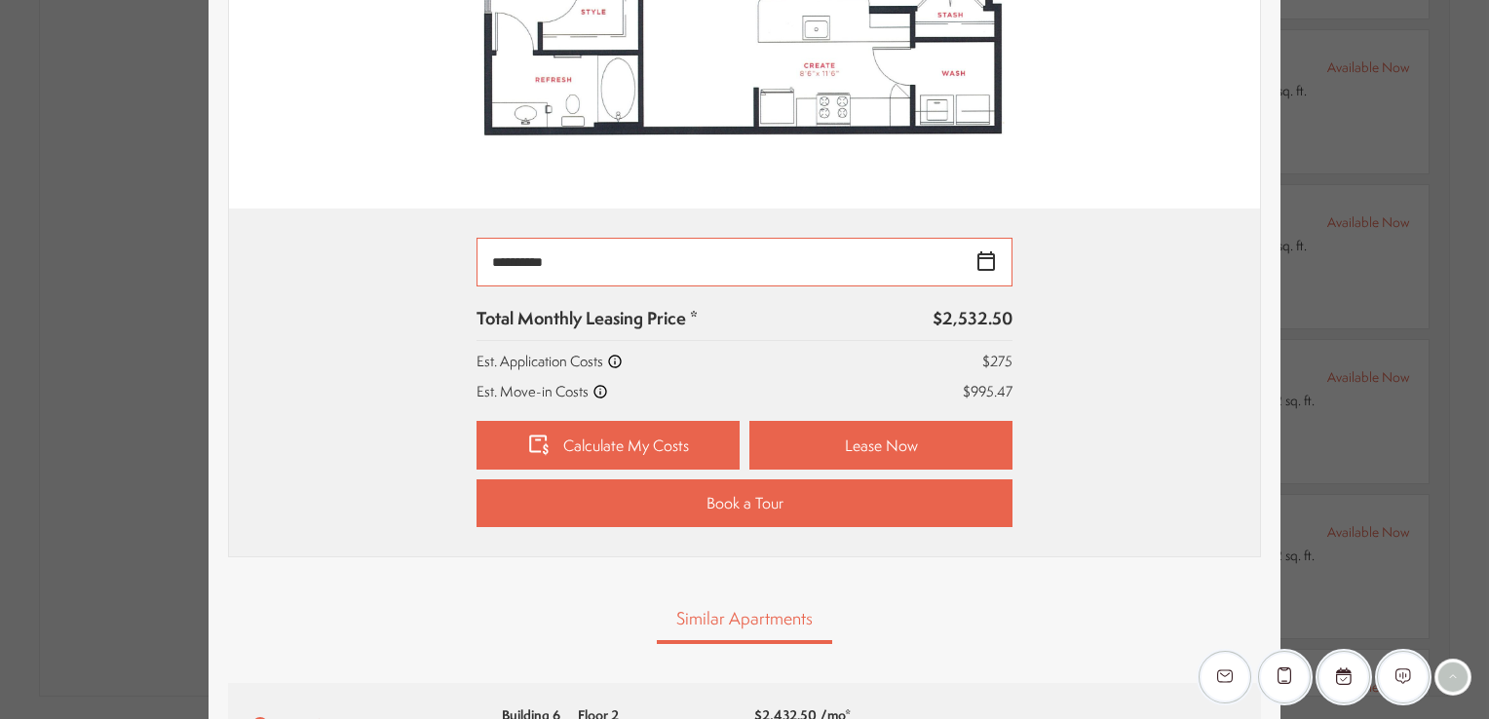
click at [970, 253] on input "**********" at bounding box center [744, 262] width 536 height 49
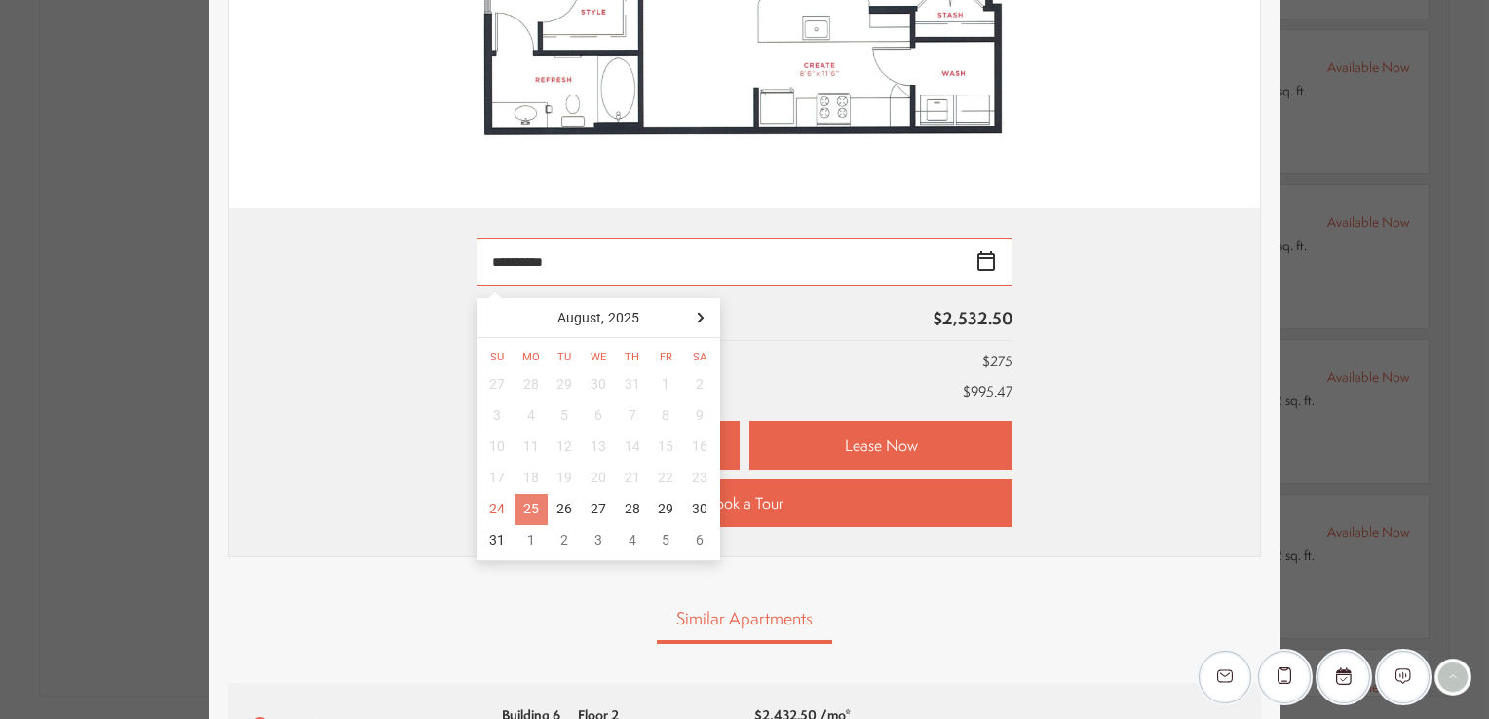
click at [592, 512] on div "27" at bounding box center [599, 509] width 34 height 31
type input "**********"
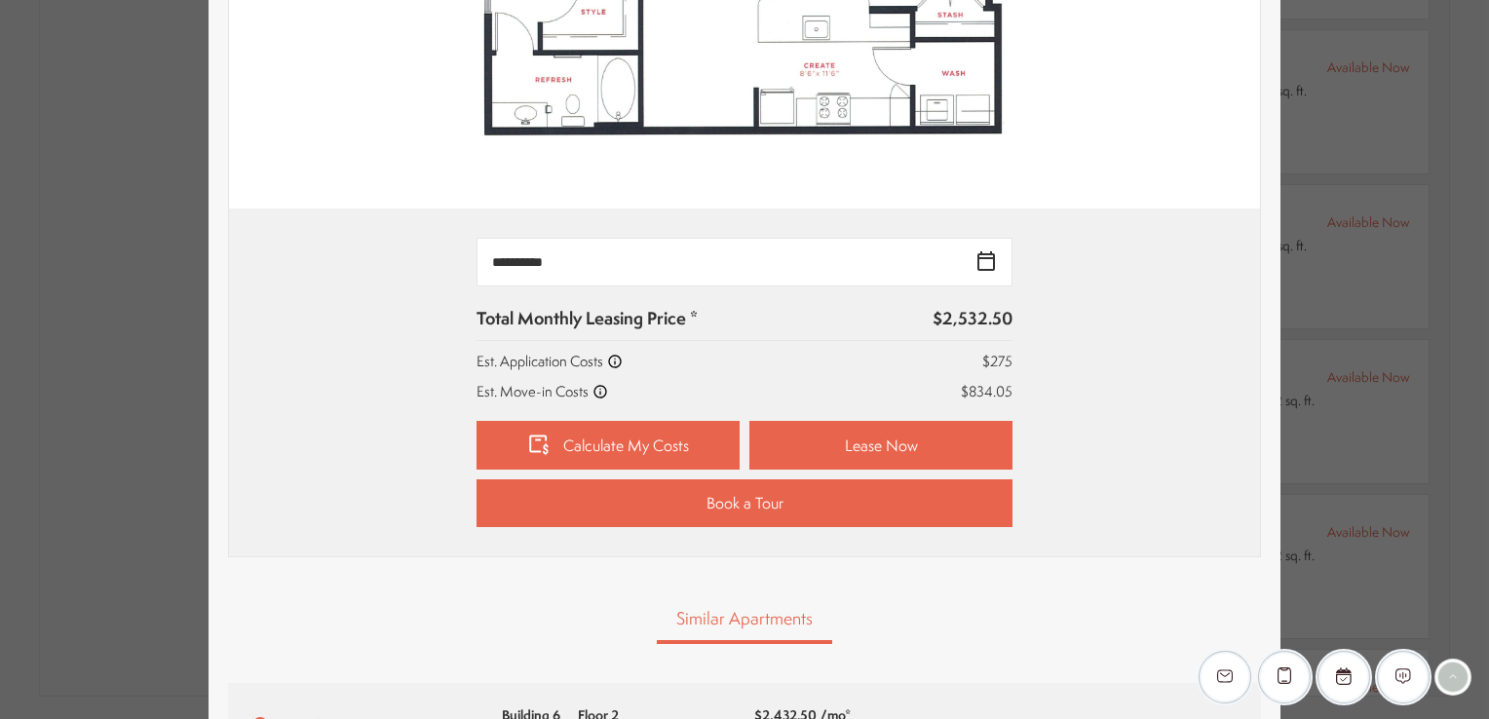
click at [1146, 405] on div "**********" at bounding box center [744, 382] width 972 height 289
click at [652, 460] on link "Calculate My Costs" at bounding box center [607, 445] width 263 height 49
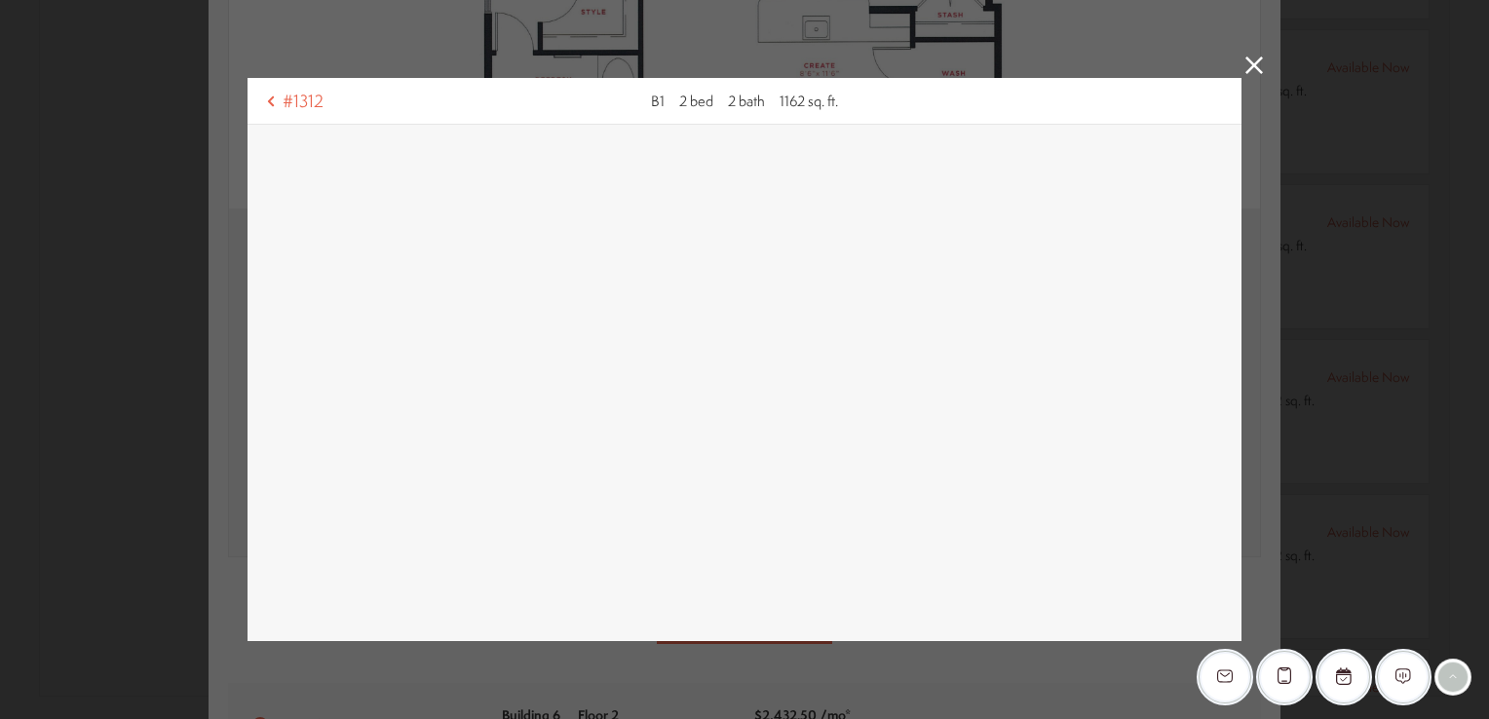
click at [1247, 78] on link at bounding box center [1254, 68] width 18 height 22
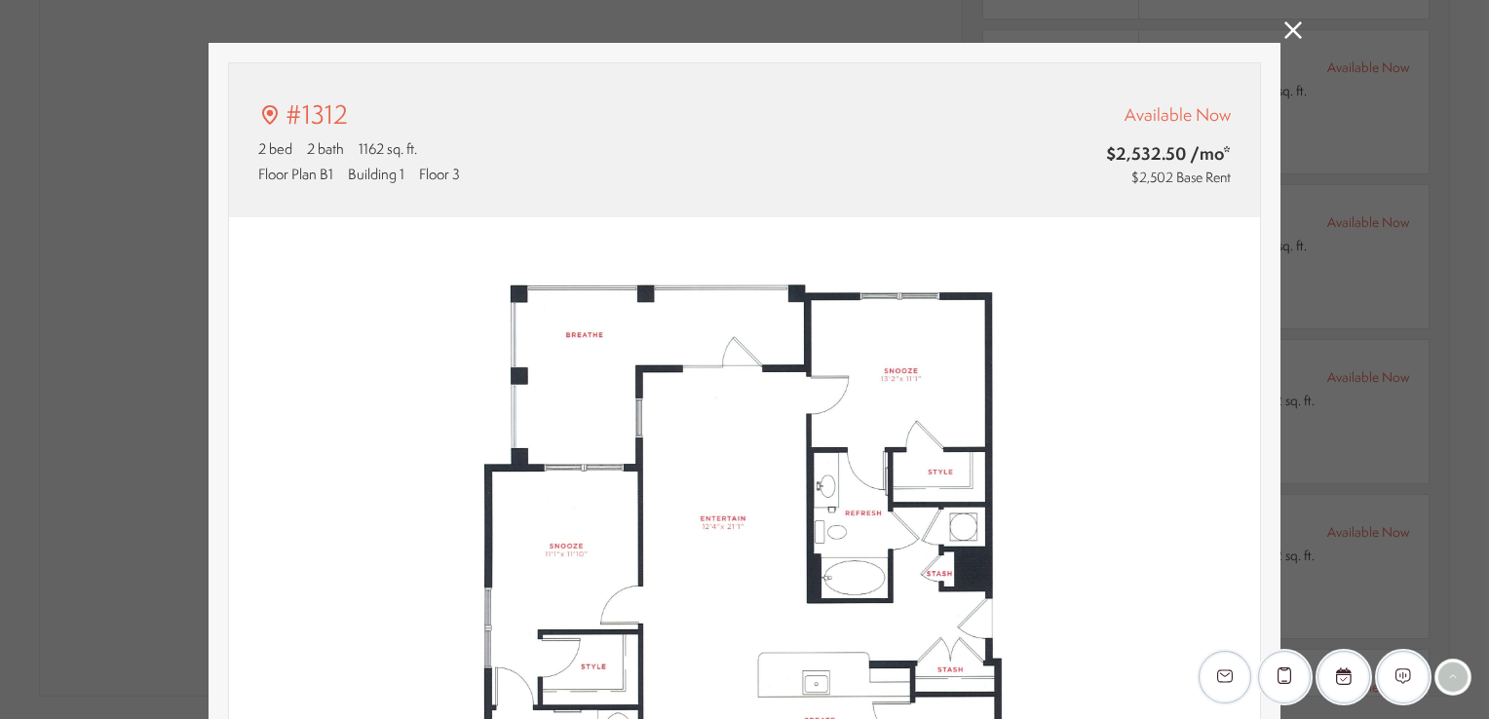
scroll to position [0, 0]
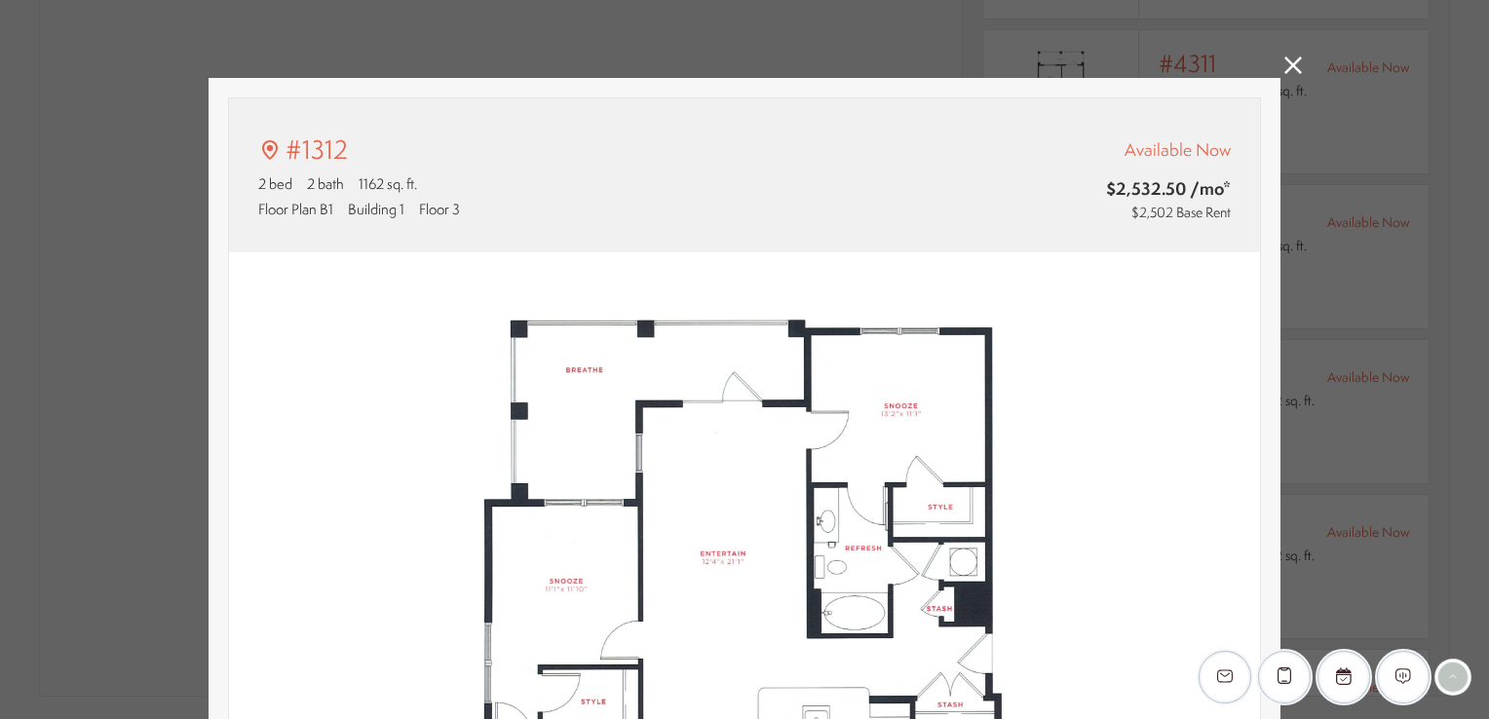
click at [1286, 71] on icon at bounding box center [1293, 66] width 18 height 18
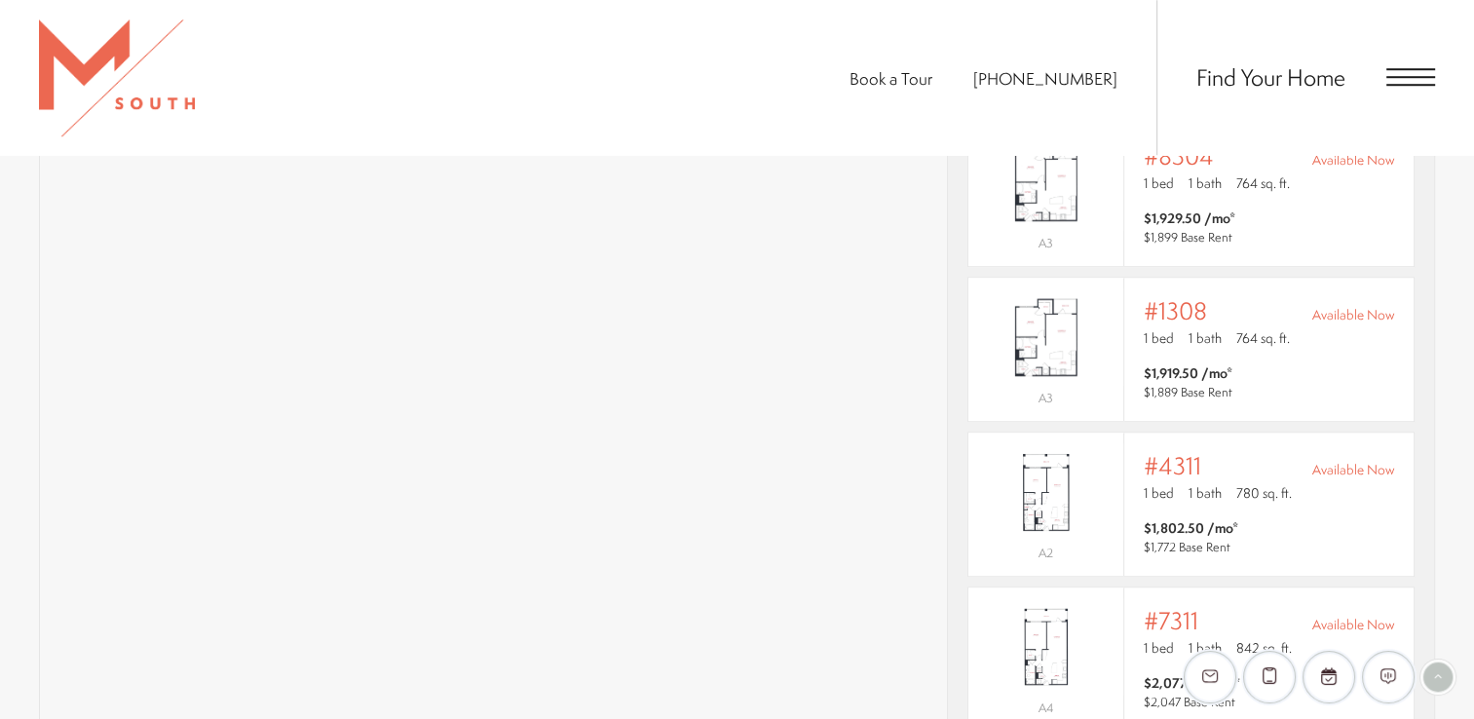
scroll to position [111, 0]
